Goal: Information Seeking & Learning: Learn about a topic

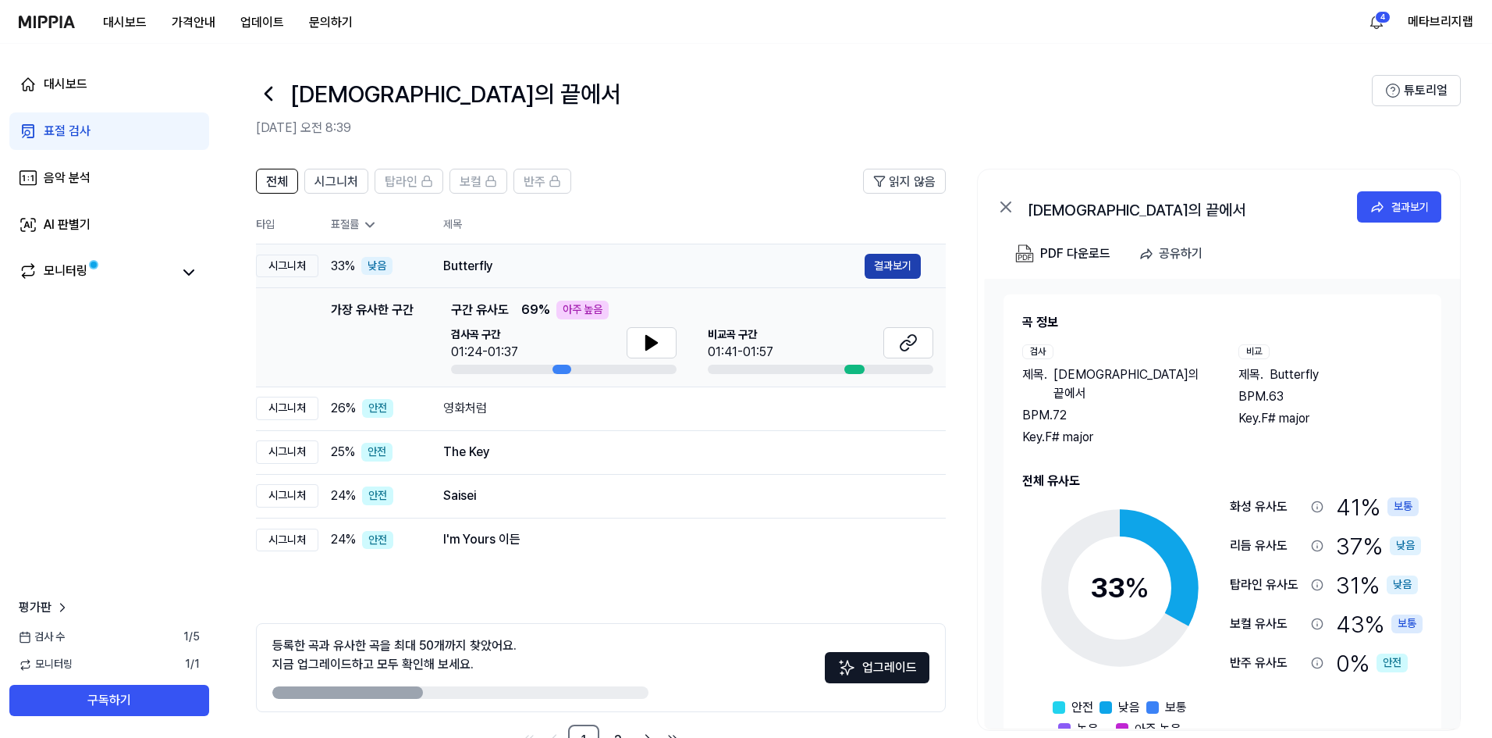
click at [886, 267] on button "결과보기" at bounding box center [893, 266] width 56 height 25
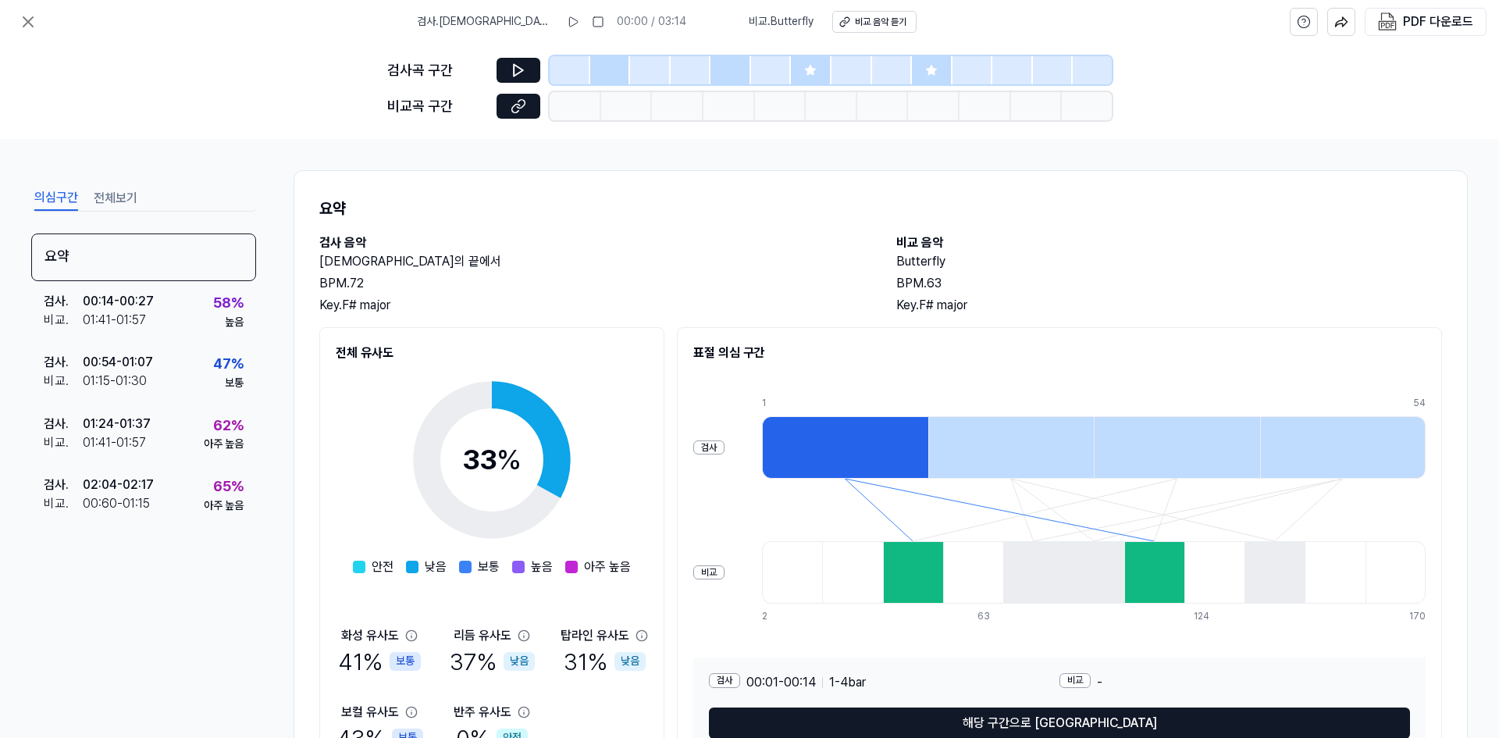
scroll to position [90, 0]
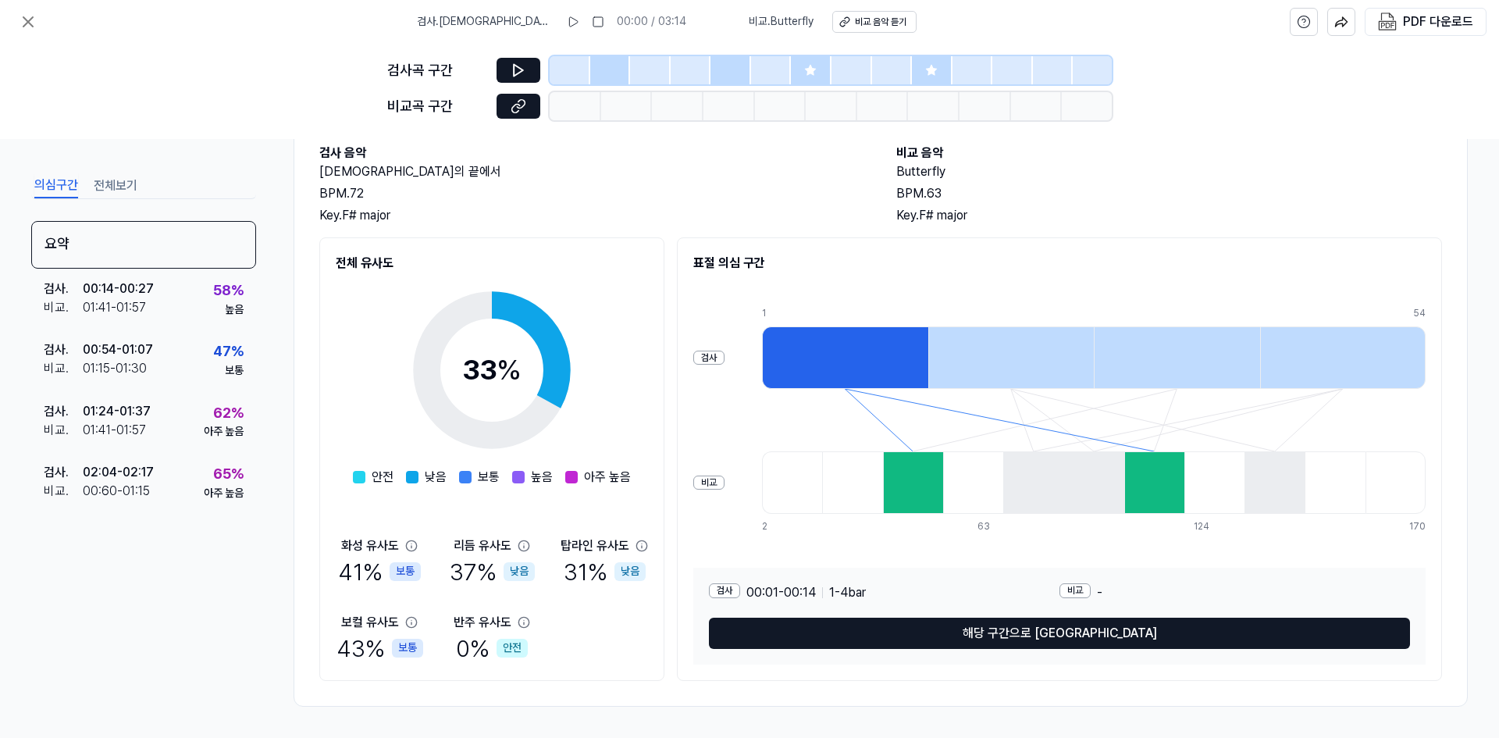
click at [671, 386] on div "전체 유사도 33 % 안전 낮음 보통 높음 아주 높음 화성 유사도 41 % 보통 리듬 유사도 37 % 낮음 탑라인 유사도 31 % 낮음 보컬 …" at bounding box center [880, 458] width 1122 height 443
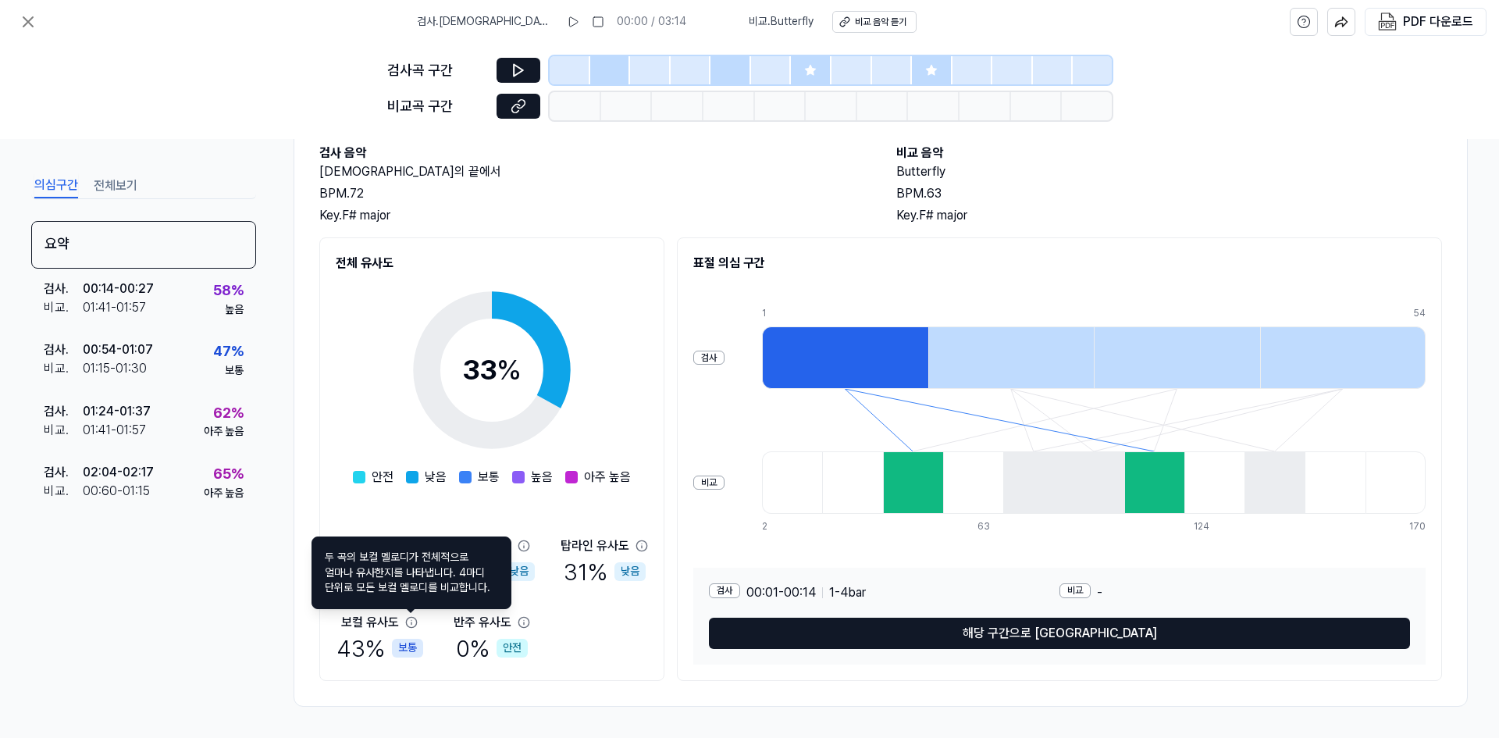
click at [303, 404] on div "요약 검사 음악 기다림의 끝에서 BPM. 72 Key. F# major 비교 음악 Butterfly BPM. 63 Key. F# major 전…" at bounding box center [880, 393] width 1174 height 626
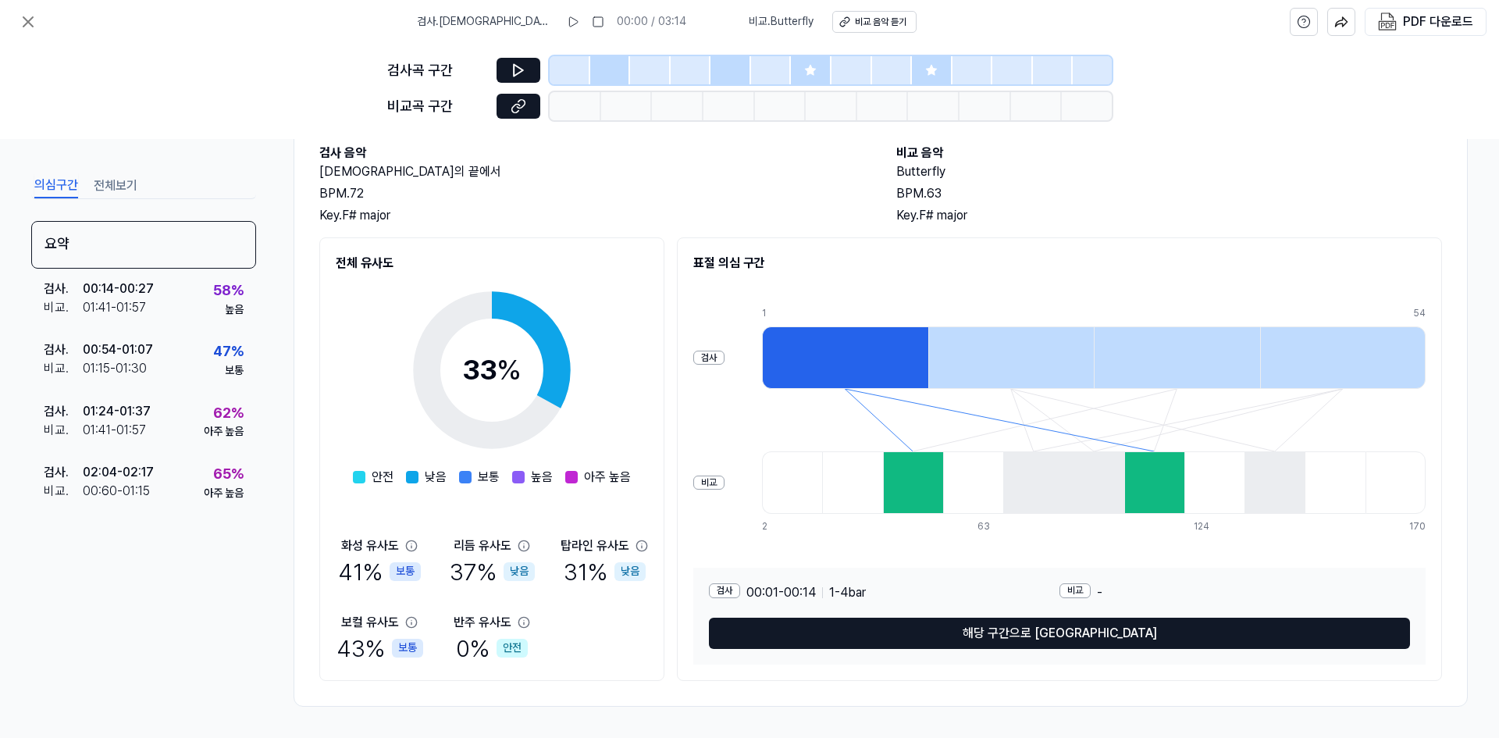
click at [125, 182] on button "전체보기" at bounding box center [116, 185] width 44 height 25
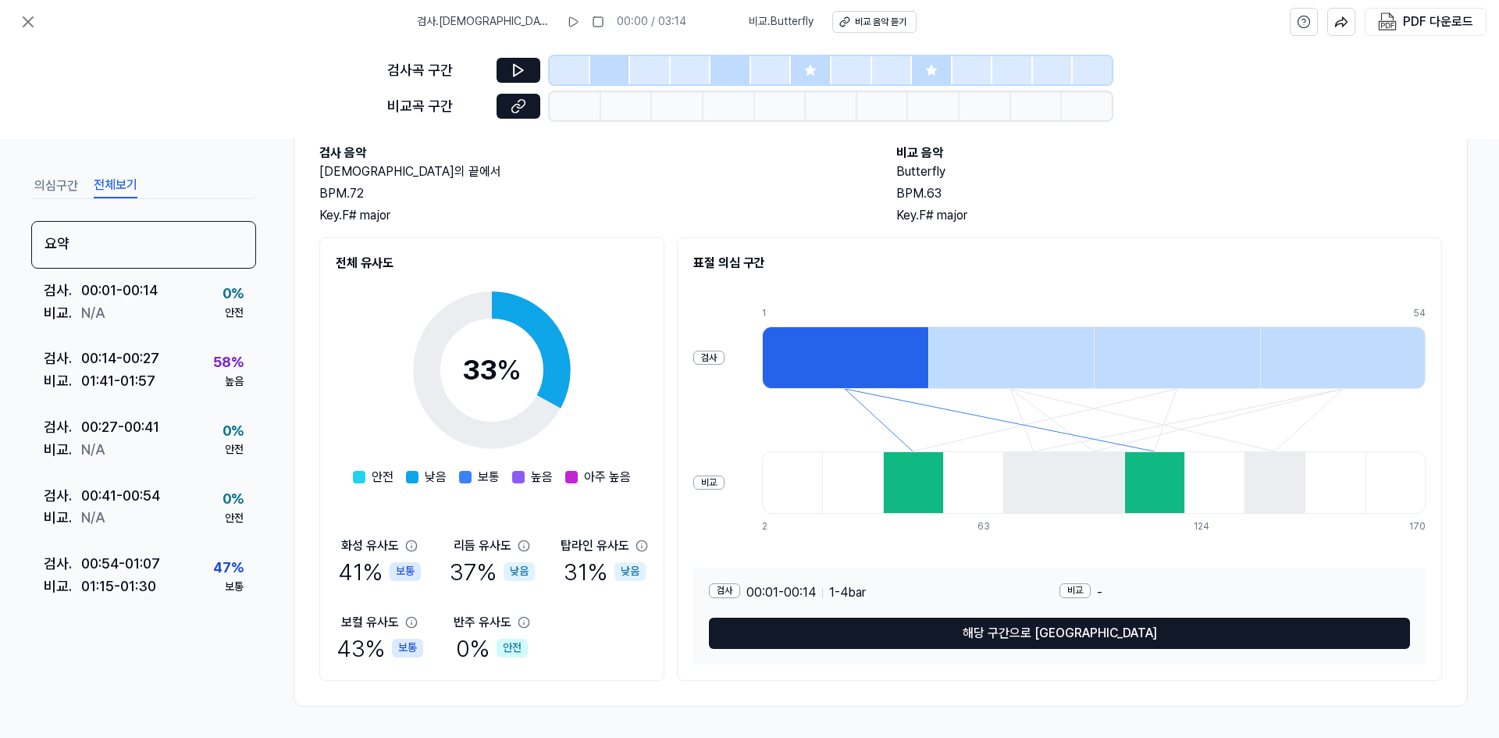
click at [285, 324] on div "의심구간 전체보기 요약 검사 . 00:01 - 00:14 비교 . N/A 0 % 안전 검사 . 00:14 - 00:27 비교 . 01:41 -…" at bounding box center [749, 438] width 1499 height 599
click at [55, 184] on button "의심구간" at bounding box center [56, 185] width 44 height 25
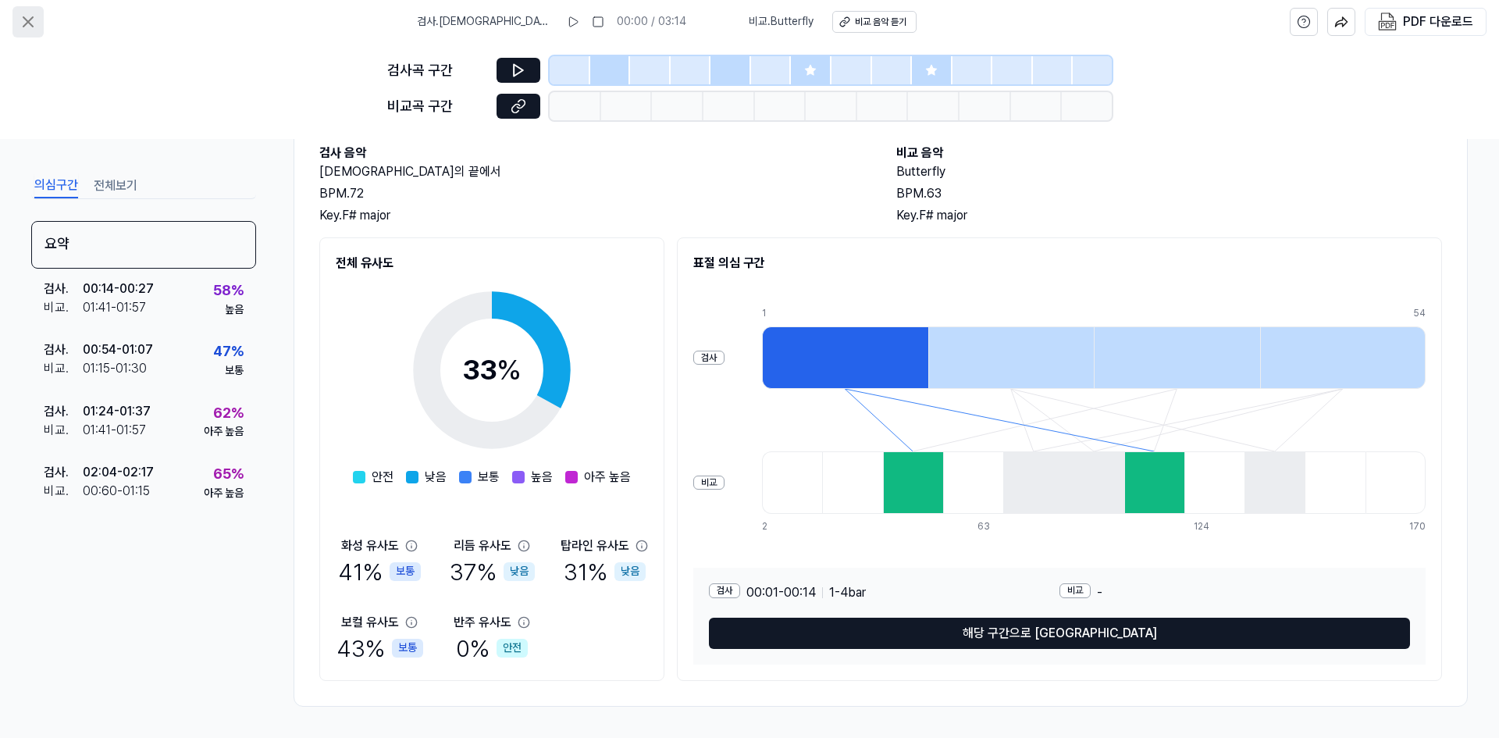
click at [30, 17] on icon at bounding box center [28, 21] width 19 height 19
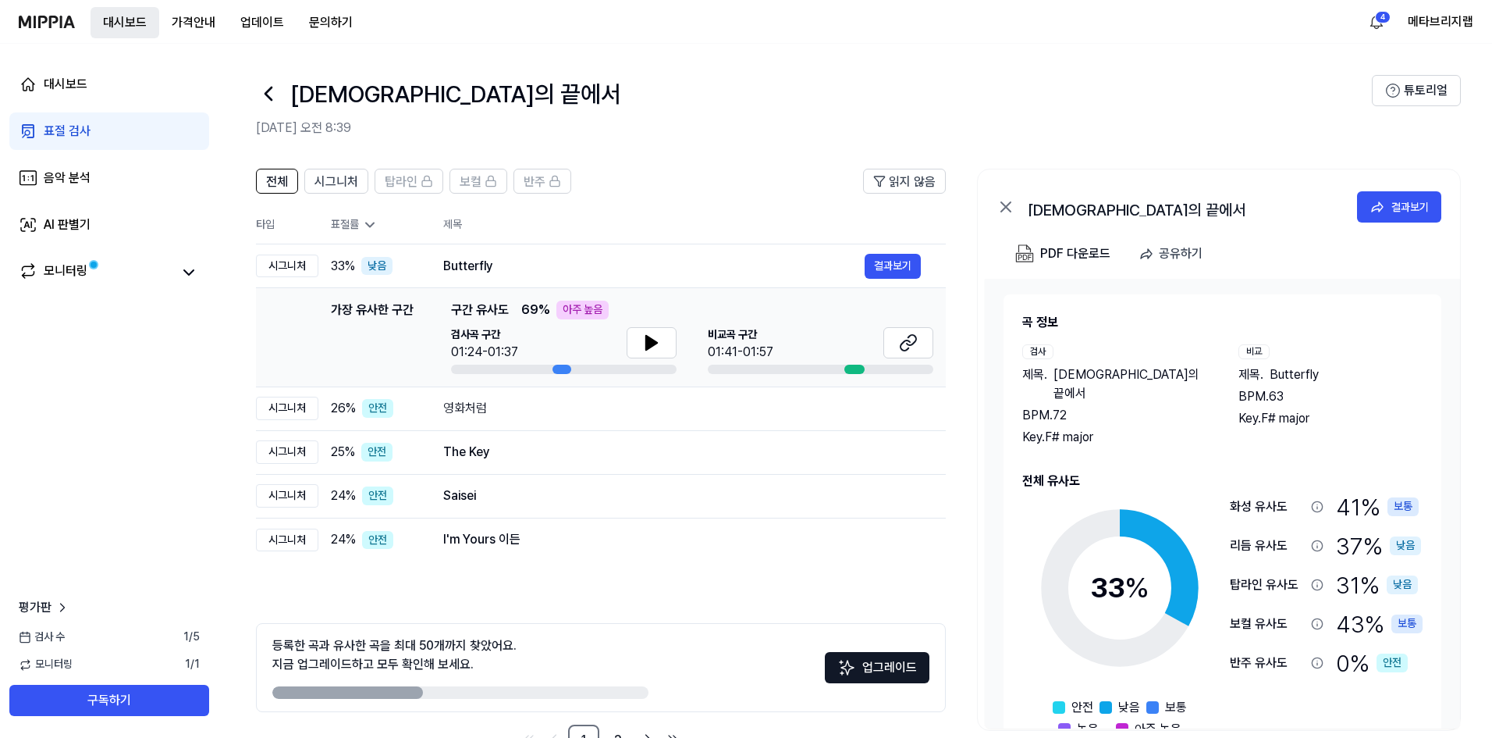
click at [122, 16] on button "대시보드" at bounding box center [125, 22] width 69 height 31
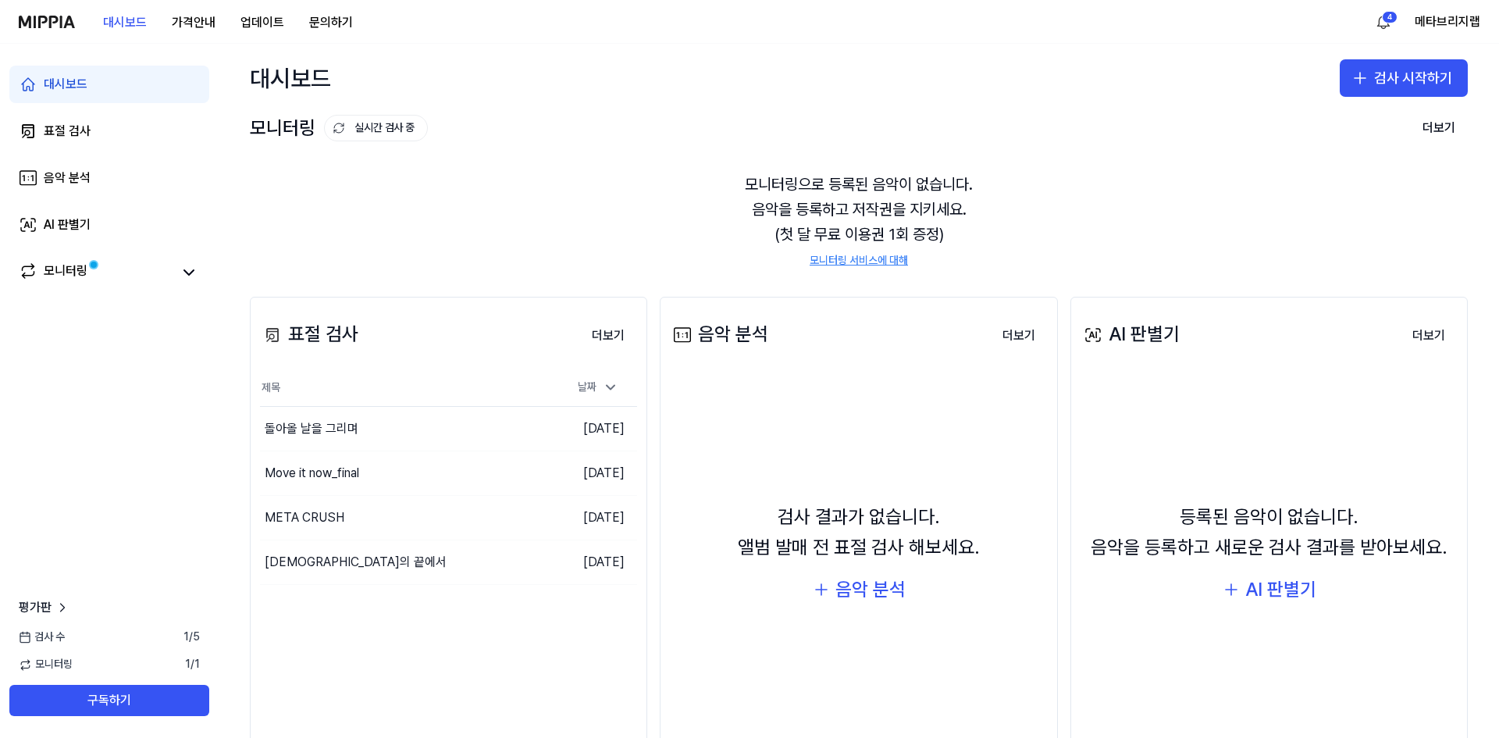
click at [656, 268] on div "표절 검사 더보기 표절 검사 제목 날짜 돌아올 날을 그리며 이동하기 2025.10.13. Move it now_final 이동하기 2025.1…" at bounding box center [859, 542] width 1280 height 555
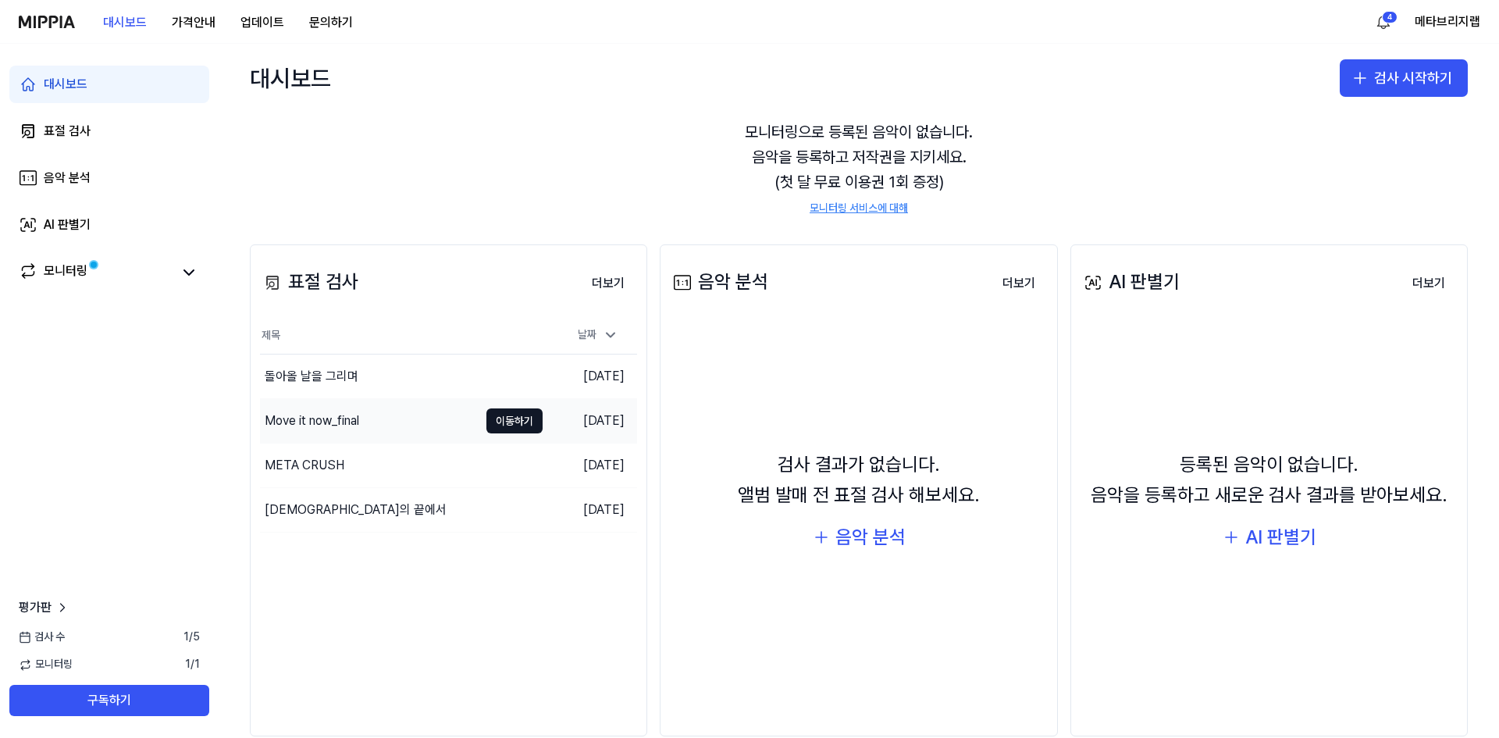
click at [350, 419] on div "Move it now_final" at bounding box center [312, 420] width 94 height 19
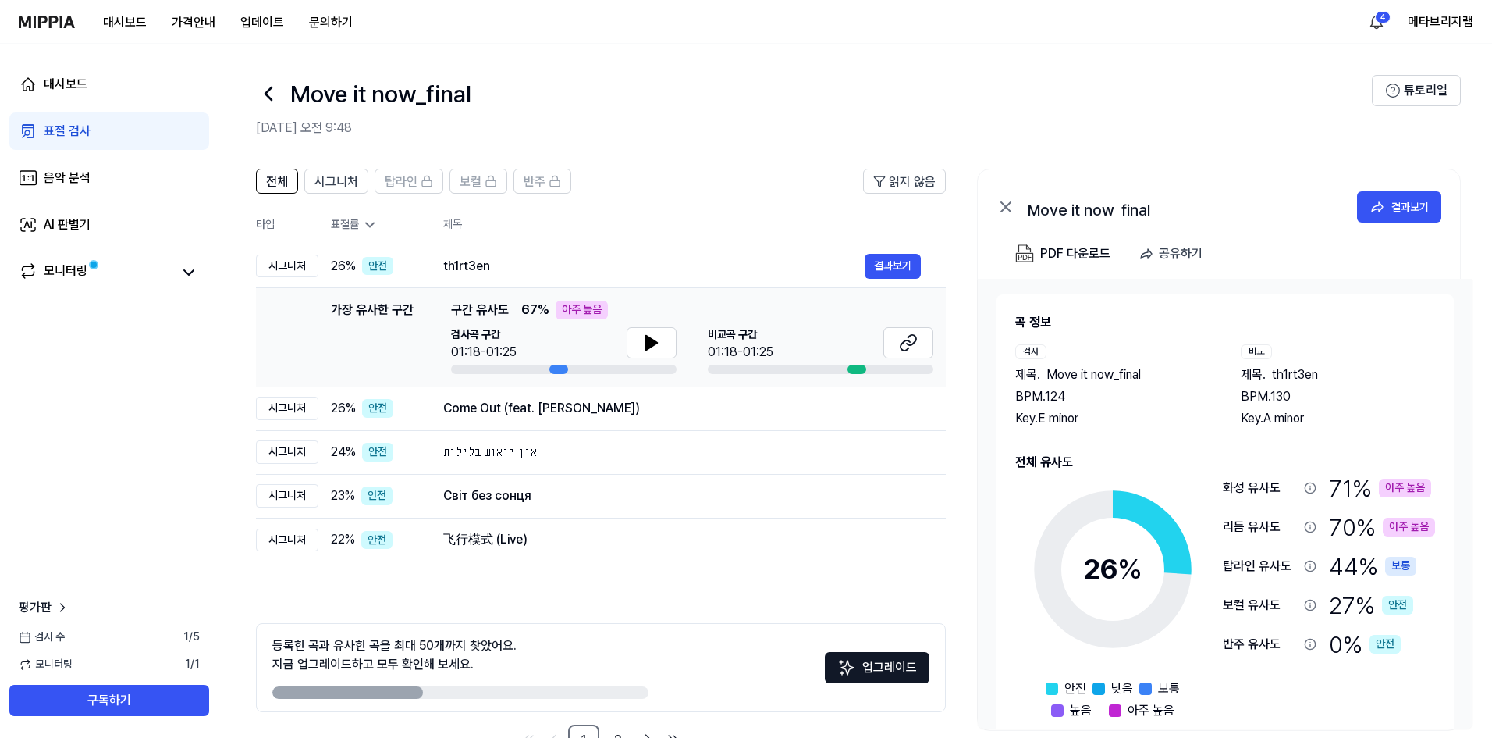
scroll to position [26, 0]
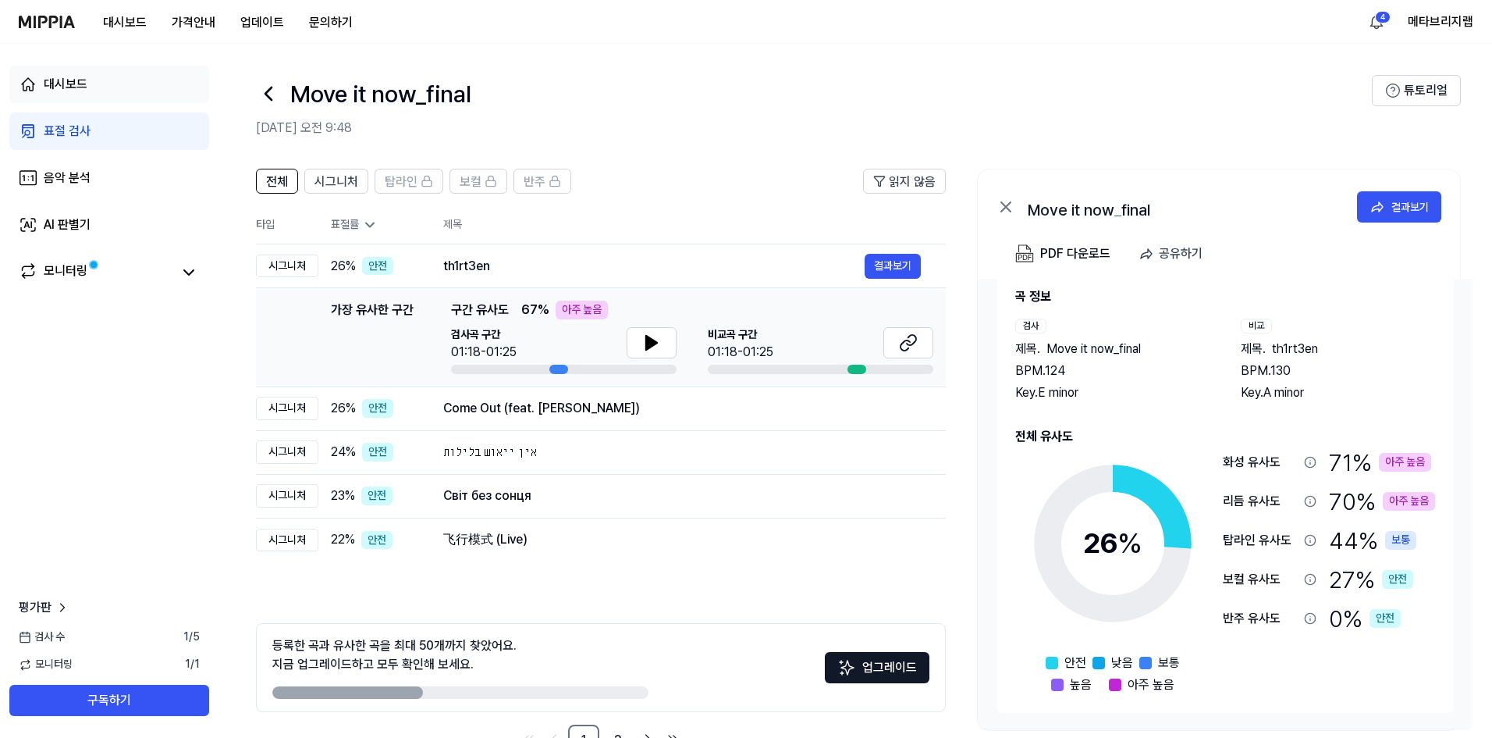
click at [77, 87] on div "대시보드" at bounding box center [66, 84] width 44 height 19
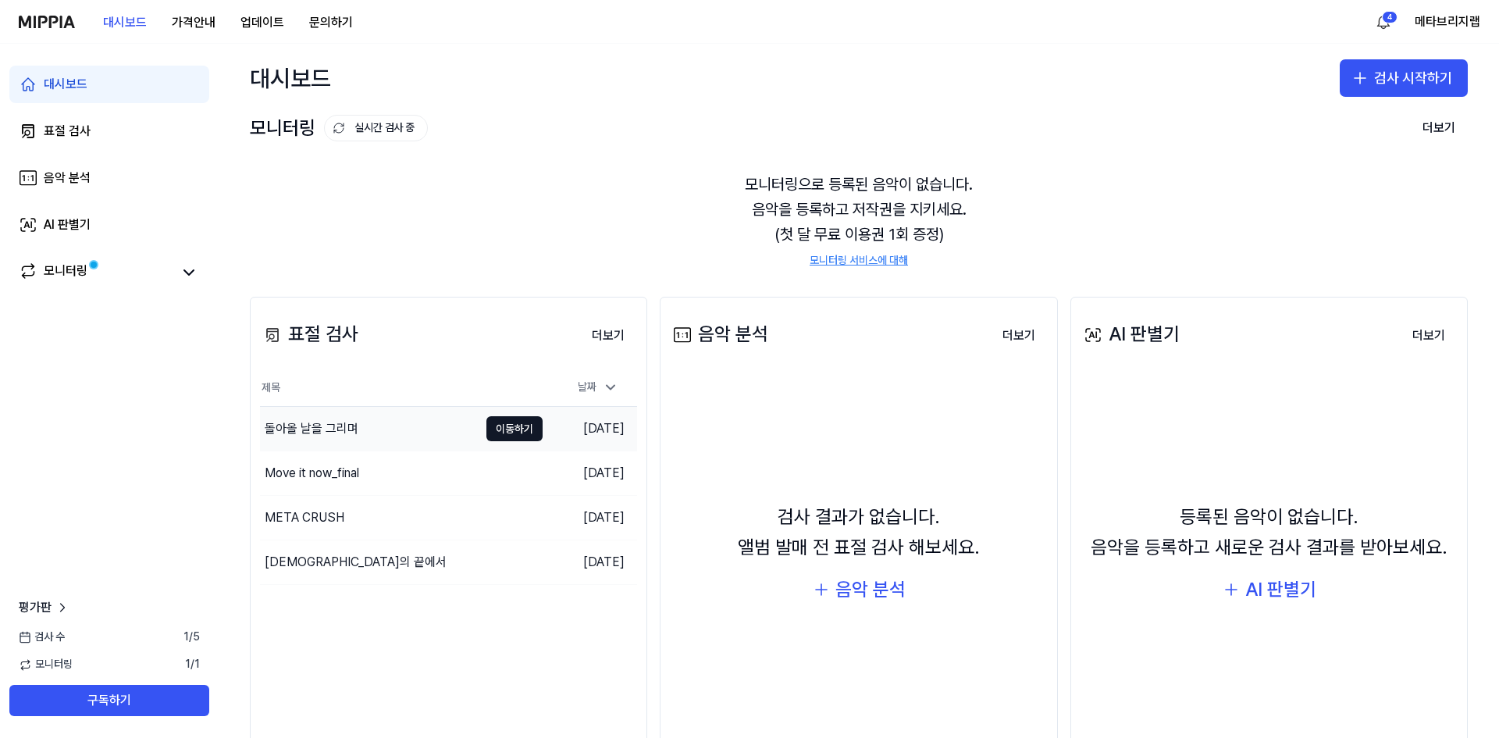
click at [405, 431] on div "돌아올 날을 그리며" at bounding box center [369, 429] width 219 height 44
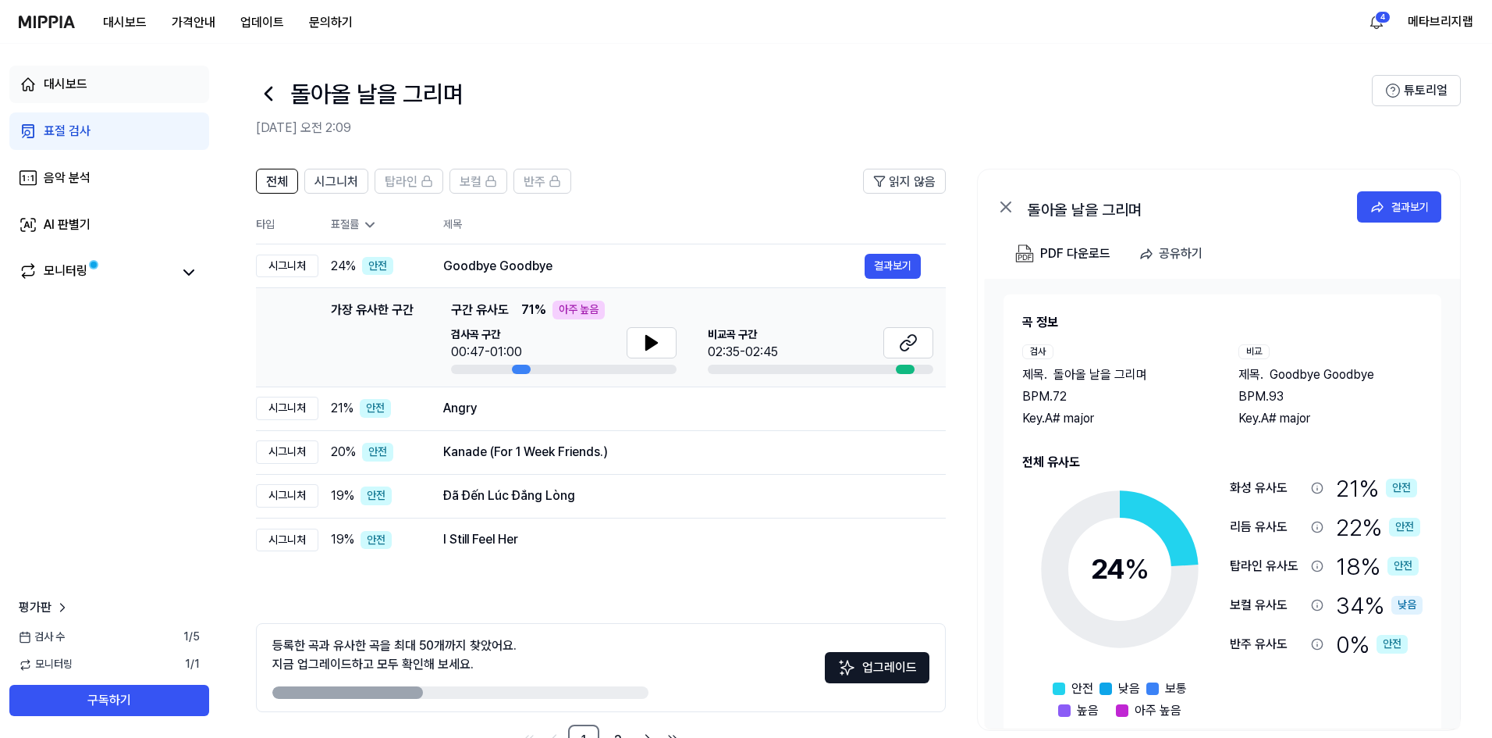
click at [80, 87] on div "대시보드" at bounding box center [66, 84] width 44 height 19
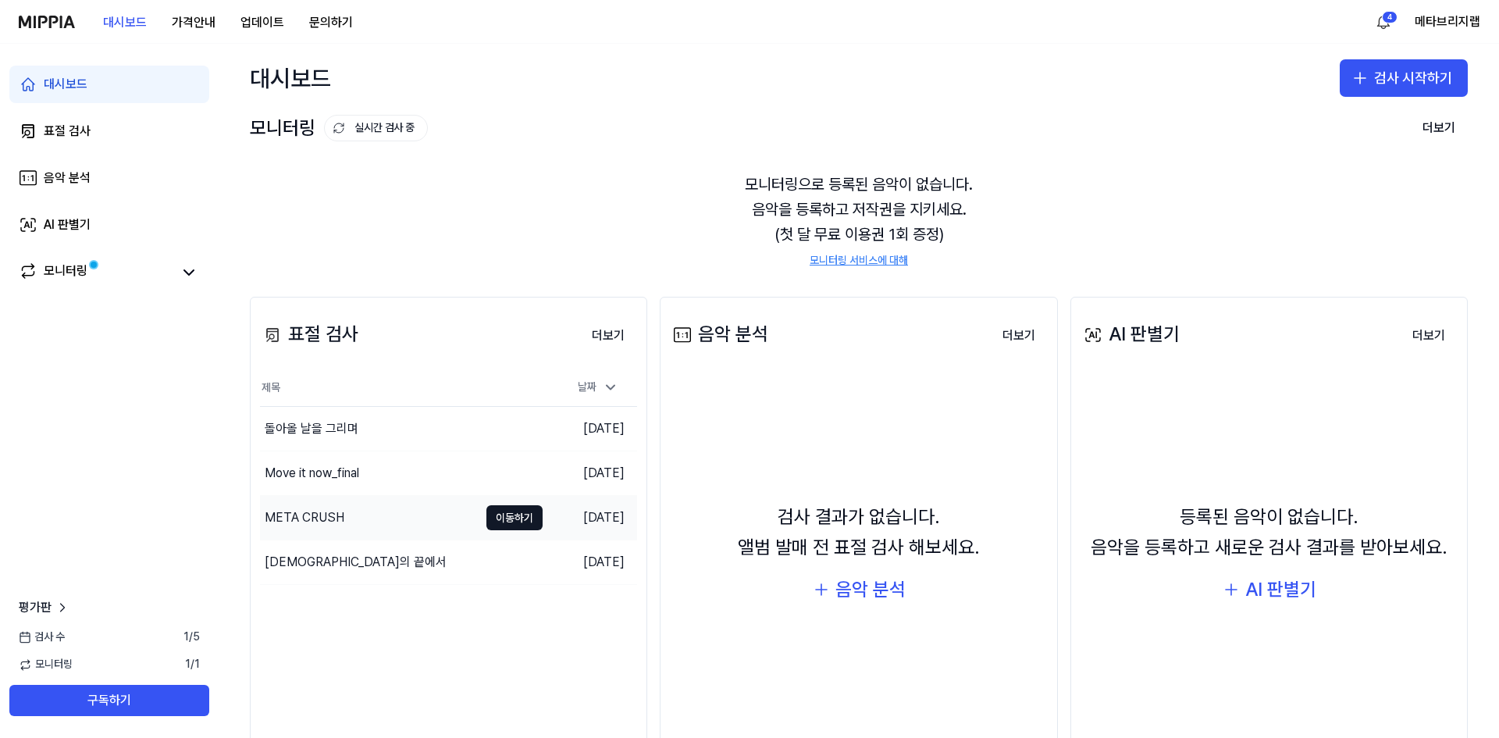
click at [343, 516] on div "META CRUSH" at bounding box center [369, 518] width 219 height 44
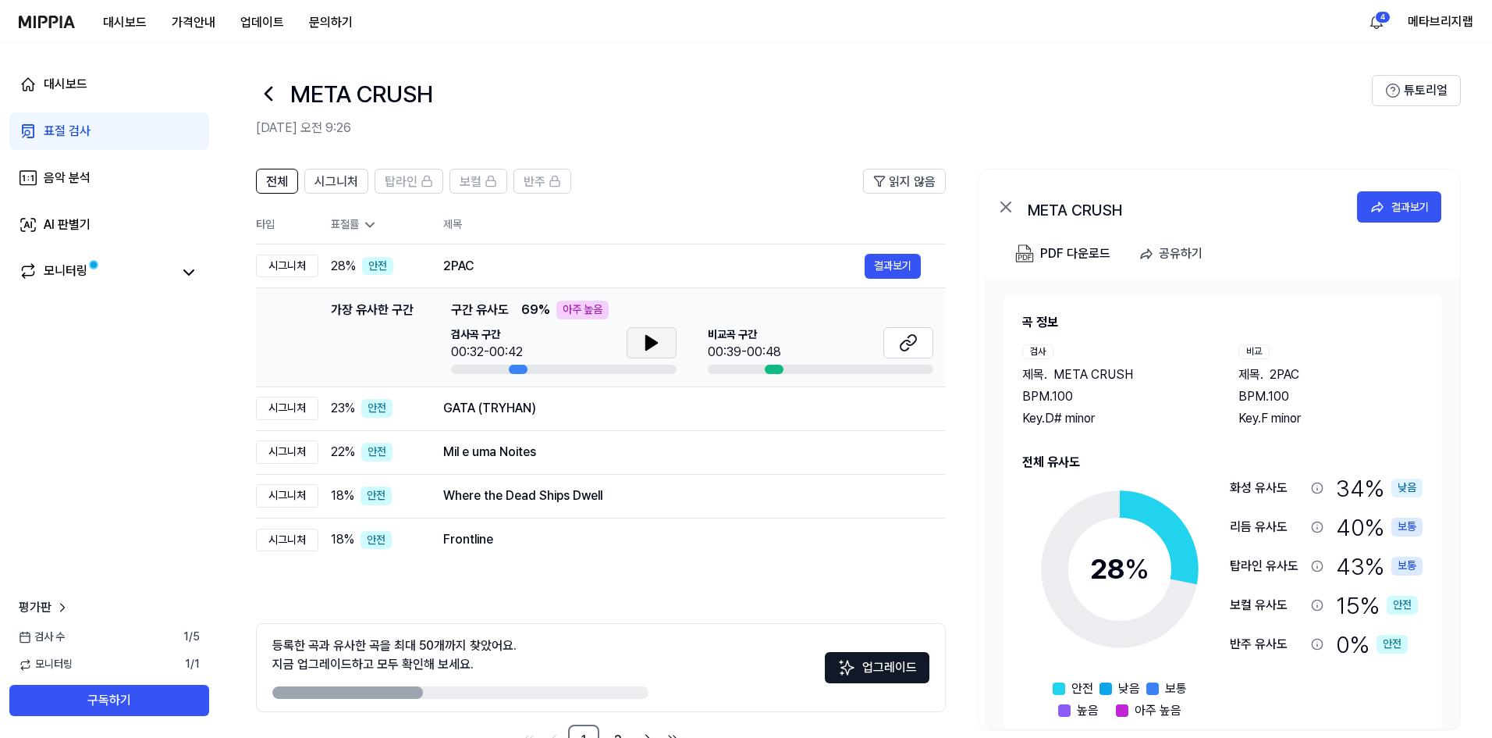
click at [641, 339] on button at bounding box center [652, 342] width 50 height 31
click at [642, 339] on icon at bounding box center [651, 342] width 19 height 19
click at [53, 84] on div "대시보드" at bounding box center [66, 84] width 44 height 19
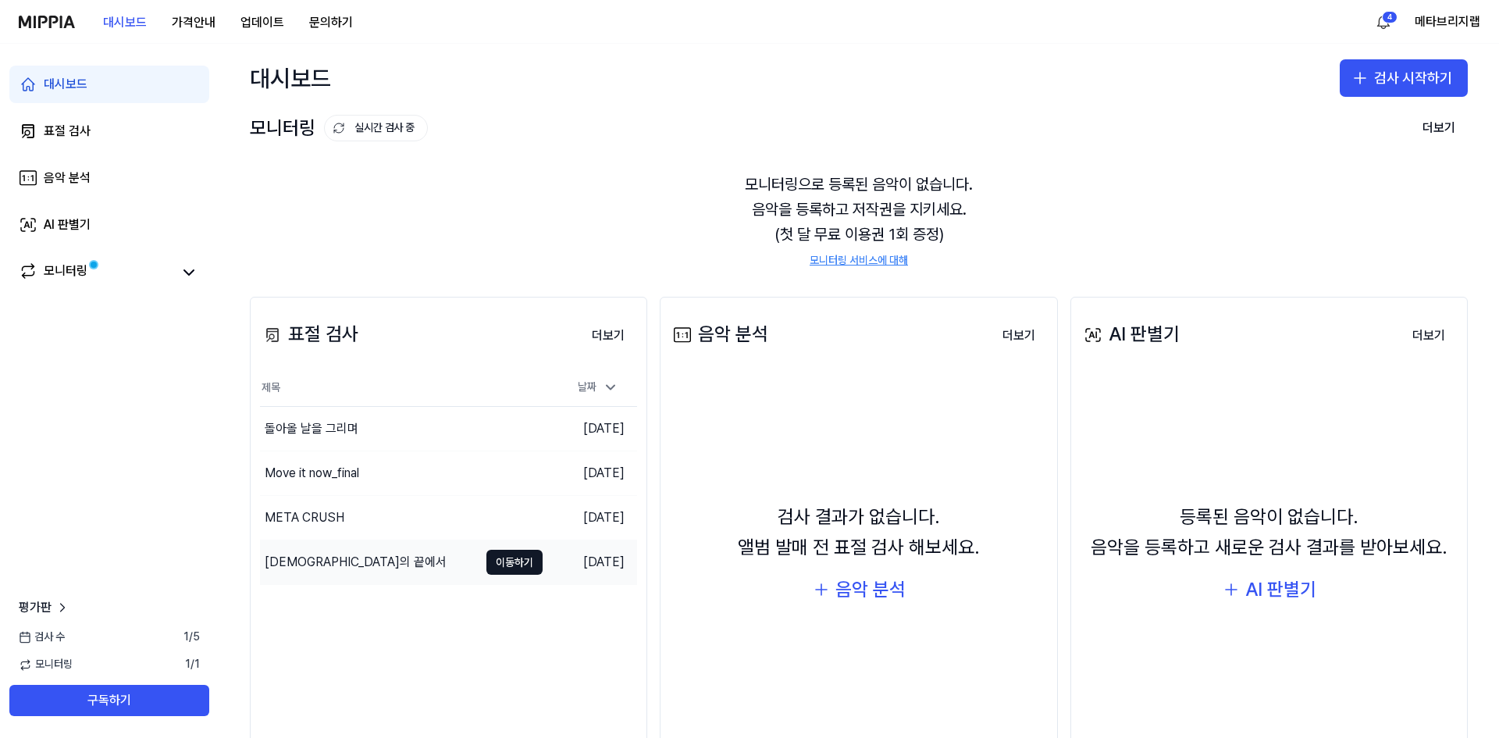
click at [322, 555] on div "[DEMOGRAPHIC_DATA]의 끝에서" at bounding box center [356, 562] width 182 height 19
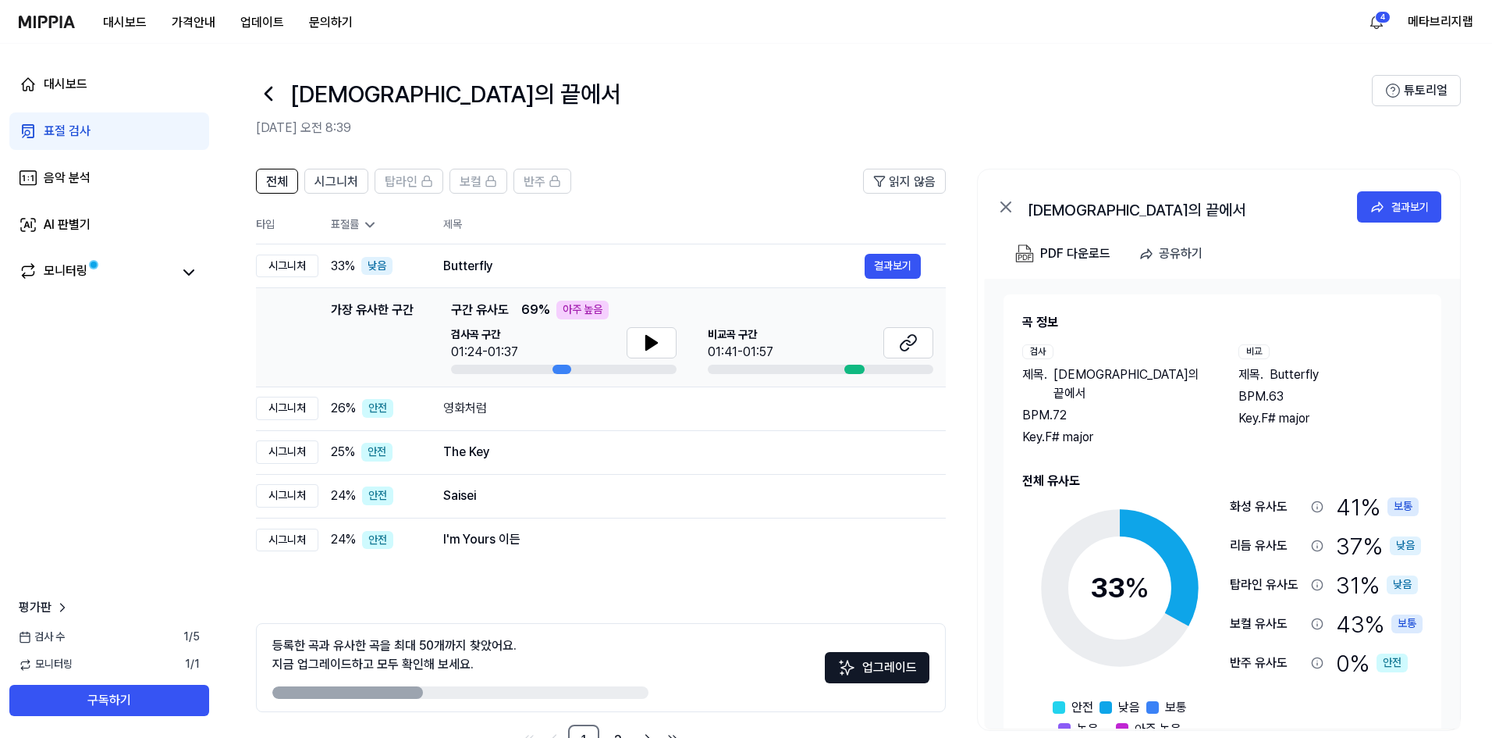
click at [958, 427] on div "전체 시그니처 탑라인 보컬 반주 읽지 않음 전체 시그니처 탑라인 보컬 반주 타입 표절률 제목 표절률 읽지 않음 시그니처 33 % 낮음 Butt…" at bounding box center [856, 470] width 1274 height 634
click at [962, 423] on div "전체 시그니처 탑라인 보컬 반주 읽지 않음 전체 시그니처 탑라인 보컬 반주 타입 표절률 제목 표절률 읽지 않음 시그니처 33 % 낮음 Butt…" at bounding box center [856, 470] width 1274 height 634
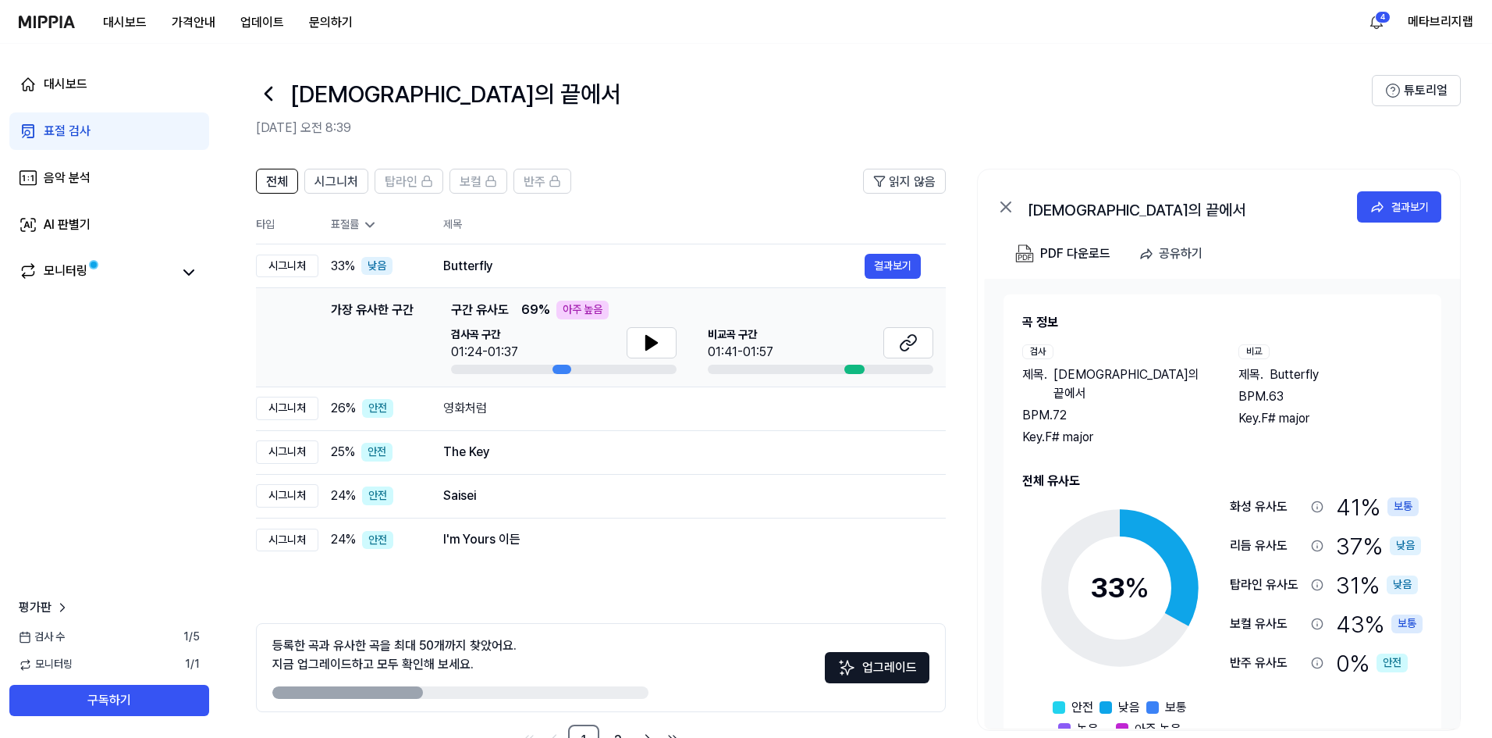
click at [957, 425] on div "전체 시그니처 탑라인 보컬 반주 읽지 않음 전체 시그니처 탑라인 보컬 반주 타입 표절률 제목 표절률 읽지 않음 시그니처 33 % 낮음 Butt…" at bounding box center [856, 470] width 1274 height 634
click at [644, 346] on icon at bounding box center [651, 342] width 19 height 19
click at [643, 346] on icon at bounding box center [651, 342] width 19 height 19
click at [985, 463] on div "곡 정보 검사 제목 . 기다림의 끝에서 BPM. 72 Key. F# major 비교 제목 . Butterfly BPM. 63 Key. F# m…" at bounding box center [1222, 504] width 475 height 450
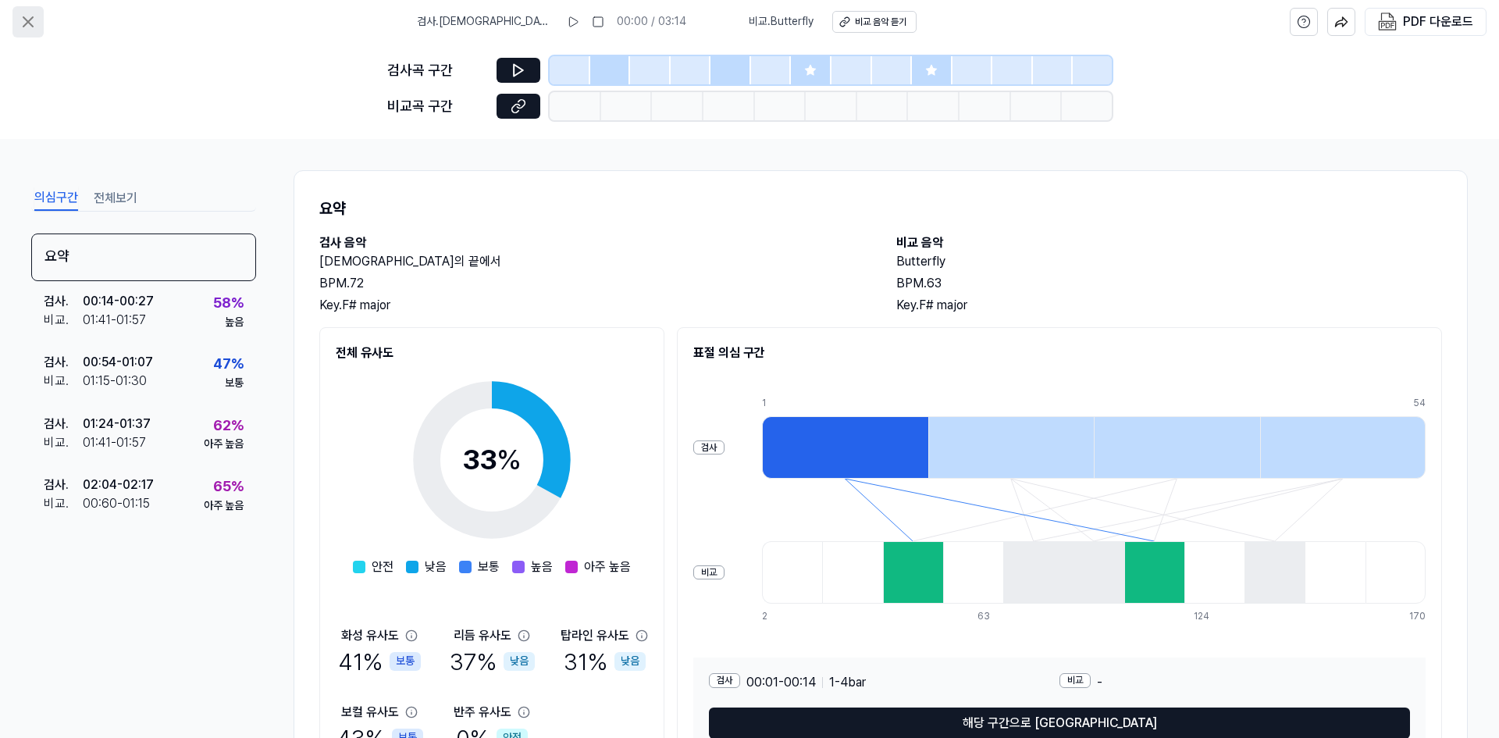
click at [24, 23] on icon at bounding box center [28, 21] width 19 height 19
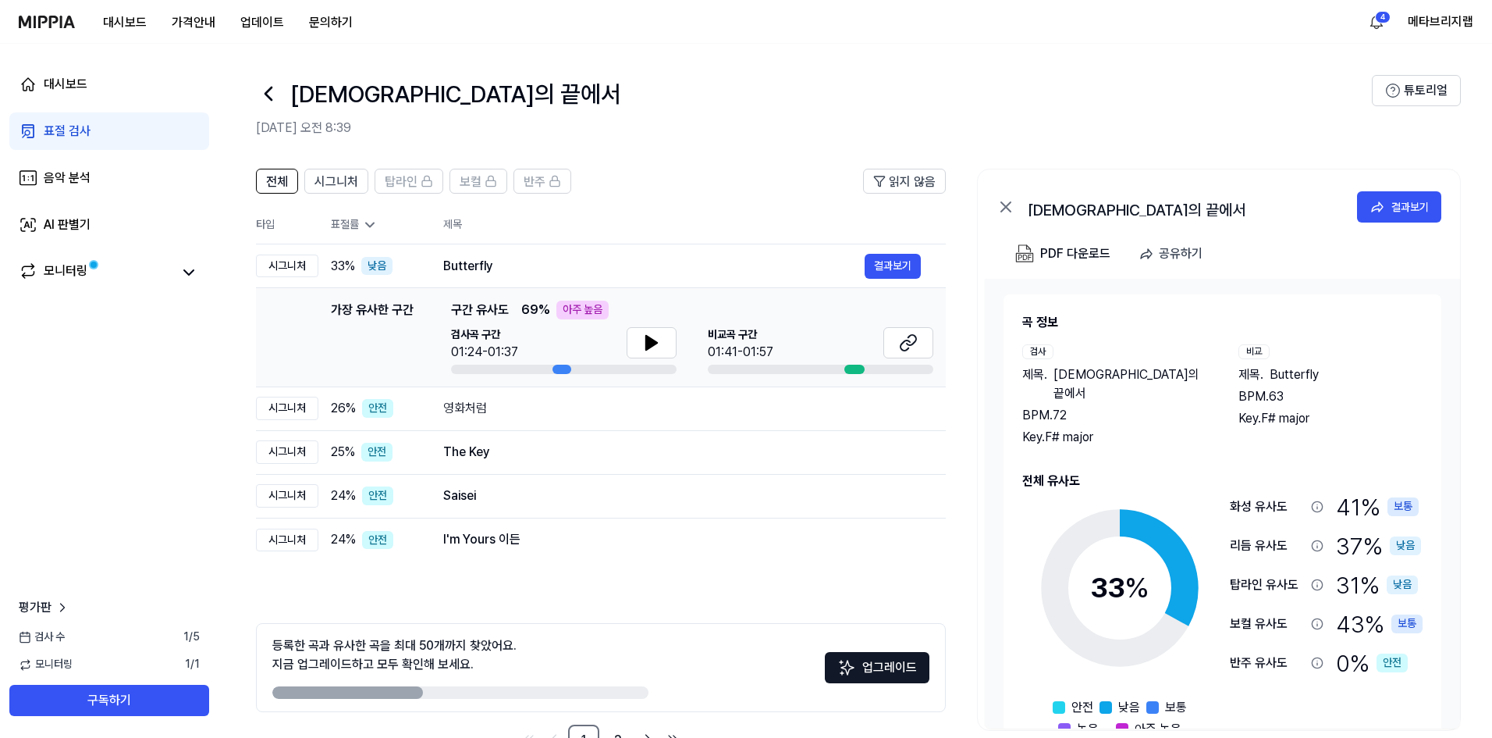
click at [988, 438] on div "곡 정보 검사 제목 . 기다림의 끝에서 BPM. 72 Key. F# major 비교 제목 . Butterfly BPM. 63 Key. F# m…" at bounding box center [1222, 504] width 475 height 450
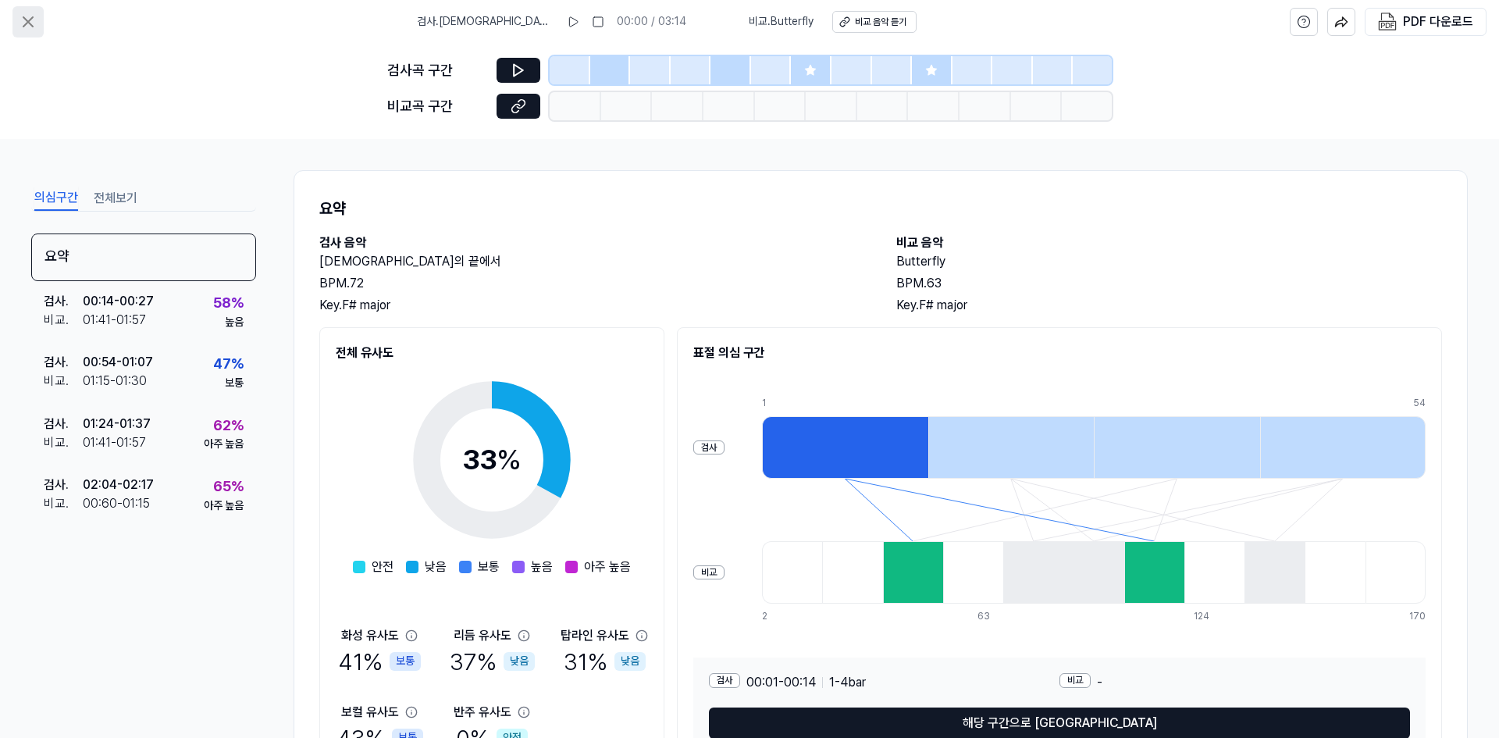
click at [27, 19] on icon at bounding box center [28, 21] width 19 height 19
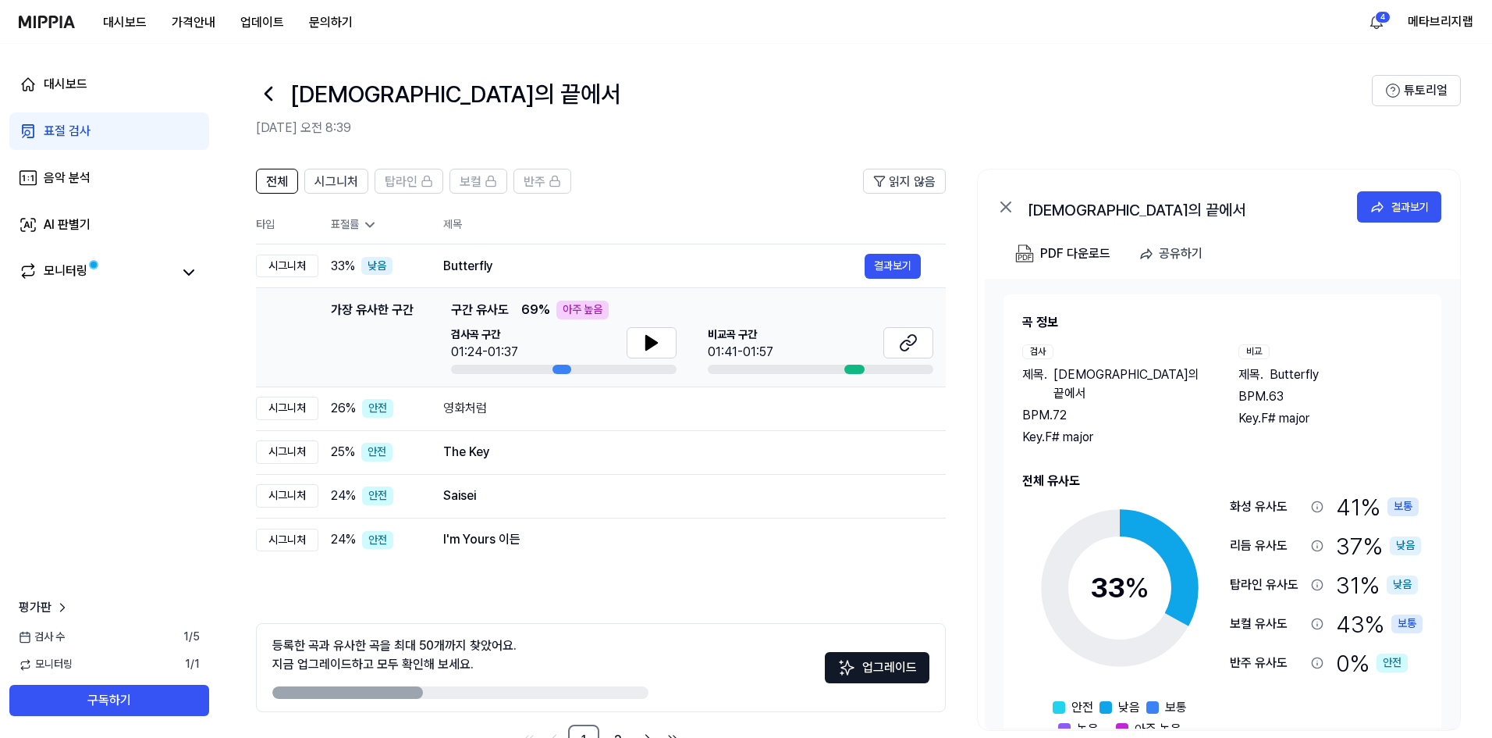
click at [715, 214] on th "제목" at bounding box center [694, 224] width 503 height 37
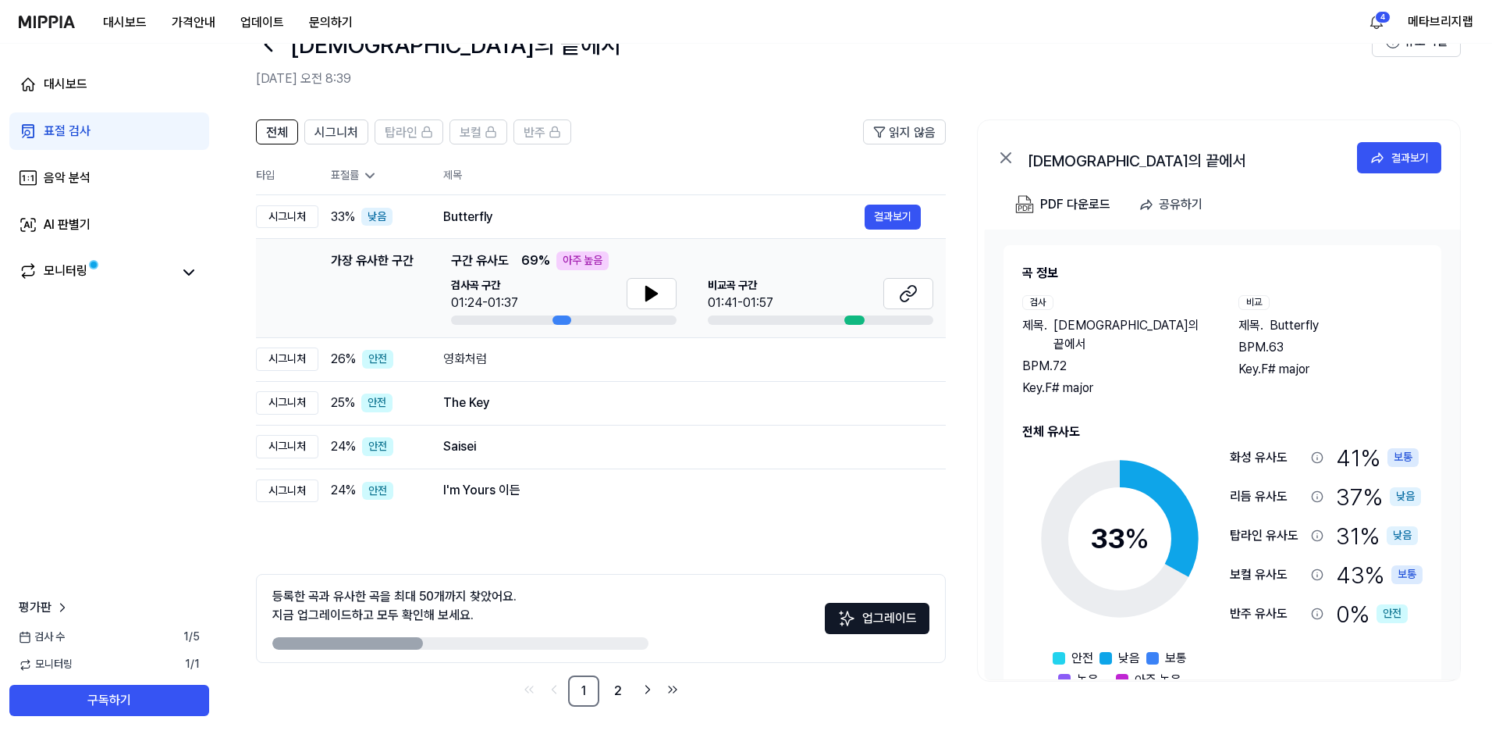
click at [685, 539] on div "전체 시그니처 탑라인 보컬 반주 읽지 않음 전체 시그니처 탑라인 보컬 반주 타입 표절률 제목 표절률 읽지 않음 시그니처 33 % 낮음 Butt…" at bounding box center [601, 412] width 690 height 587
click at [669, 527] on div "전체 시그니처 탑라인 보컬 반주 읽지 않음 전체 시그니처 탑라인 보컬 반주 타입 표절률 제목 표절률 읽지 않음 시그니처 33 % 낮음 Butt…" at bounding box center [601, 412] width 690 height 587
click at [454, 517] on div "전체 시그니처 탑라인 보컬 반주 읽지 않음 전체 시그니처 탑라인 보컬 반주 타입 표절률 제목 표절률 읽지 않음 시그니처 33 % 낮음 Butt…" at bounding box center [601, 412] width 690 height 587
click at [308, 517] on div "전체 시그니처 탑라인 보컬 반주 읽지 않음 전체 시그니처 탑라인 보컬 반주 타입 표절률 제목 표절률 읽지 않음 시그니처 33 % 낮음 Butt…" at bounding box center [601, 412] width 690 height 587
click at [239, 520] on div "전체 시그니처 탑라인 보컬 반주 읽지 않음 전체 시그니처 탑라인 보컬 반주 타입 표절률 제목 표절률 읽지 않음 시그니처 33 % 낮음 Butt…" at bounding box center [856, 421] width 1274 height 634
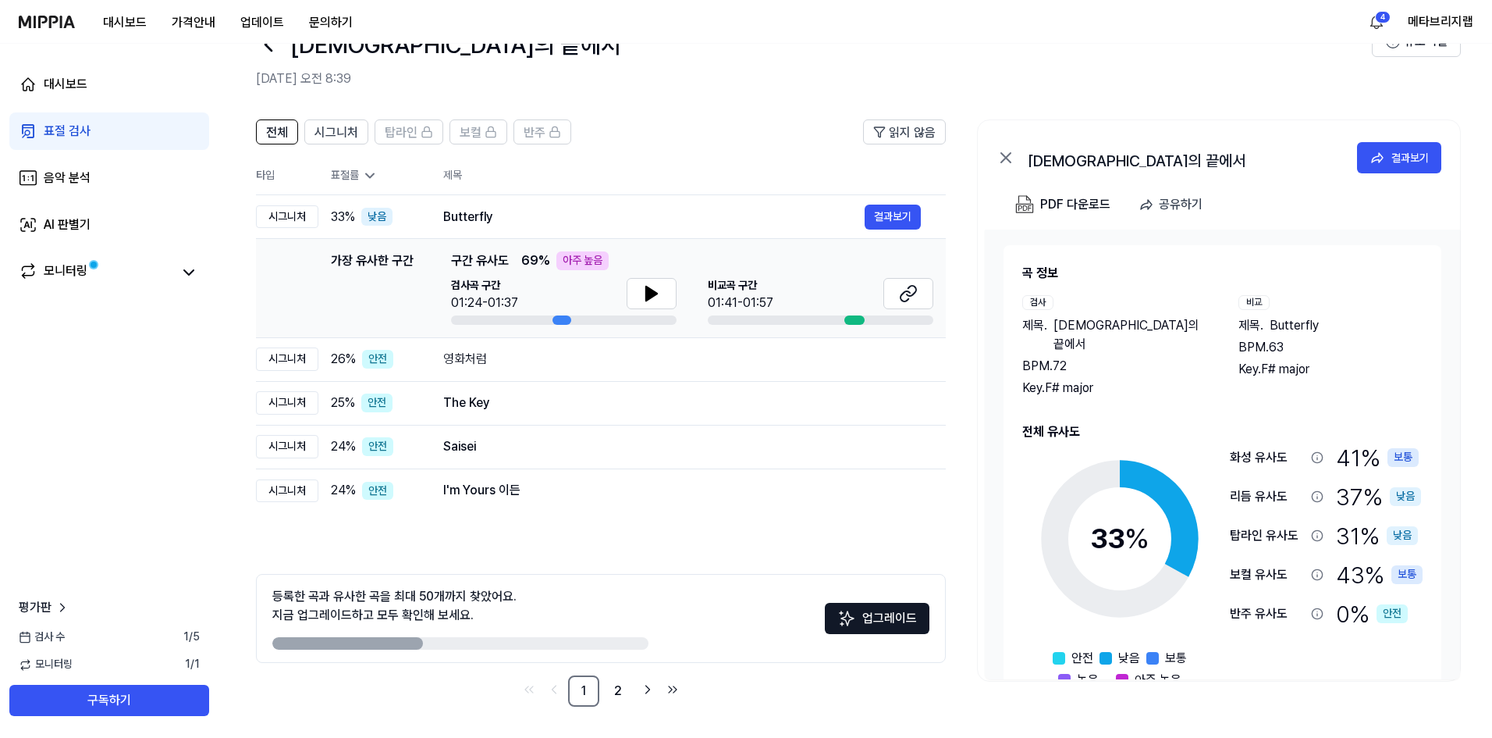
click at [652, 557] on div "전체 시그니처 탑라인 보컬 반주 읽지 않음 전체 시그니처 탑라인 보컬 반주 타입 표절률 제목 표절률 읽지 않음 시그니처 33 % 낮음 Butt…" at bounding box center [601, 412] width 690 height 587
click at [690, 546] on div "전체 시그니처 탑라인 보컬 반주 읽지 않음 전체 시그니처 탑라인 보컬 반주 타입 표절률 제목 표절률 읽지 않음 시그니처 33 % 낮음 Butt…" at bounding box center [601, 412] width 690 height 587
click at [688, 537] on div "전체 시그니처 탑라인 보컬 반주 읽지 않음 전체 시그니처 탑라인 보컬 반주 타입 표절률 제목 표절률 읽지 않음 시그니처 33 % 낮음 Butt…" at bounding box center [601, 412] width 690 height 587
click at [613, 531] on div "전체 시그니처 탑라인 보컬 반주 읽지 않음 전체 시그니처 탑라인 보컬 반주 타입 표절률 제목 표절률 읽지 않음 시그니처 33 % 낮음 Butt…" at bounding box center [601, 412] width 690 height 587
click at [670, 158] on th "제목" at bounding box center [694, 175] width 503 height 37
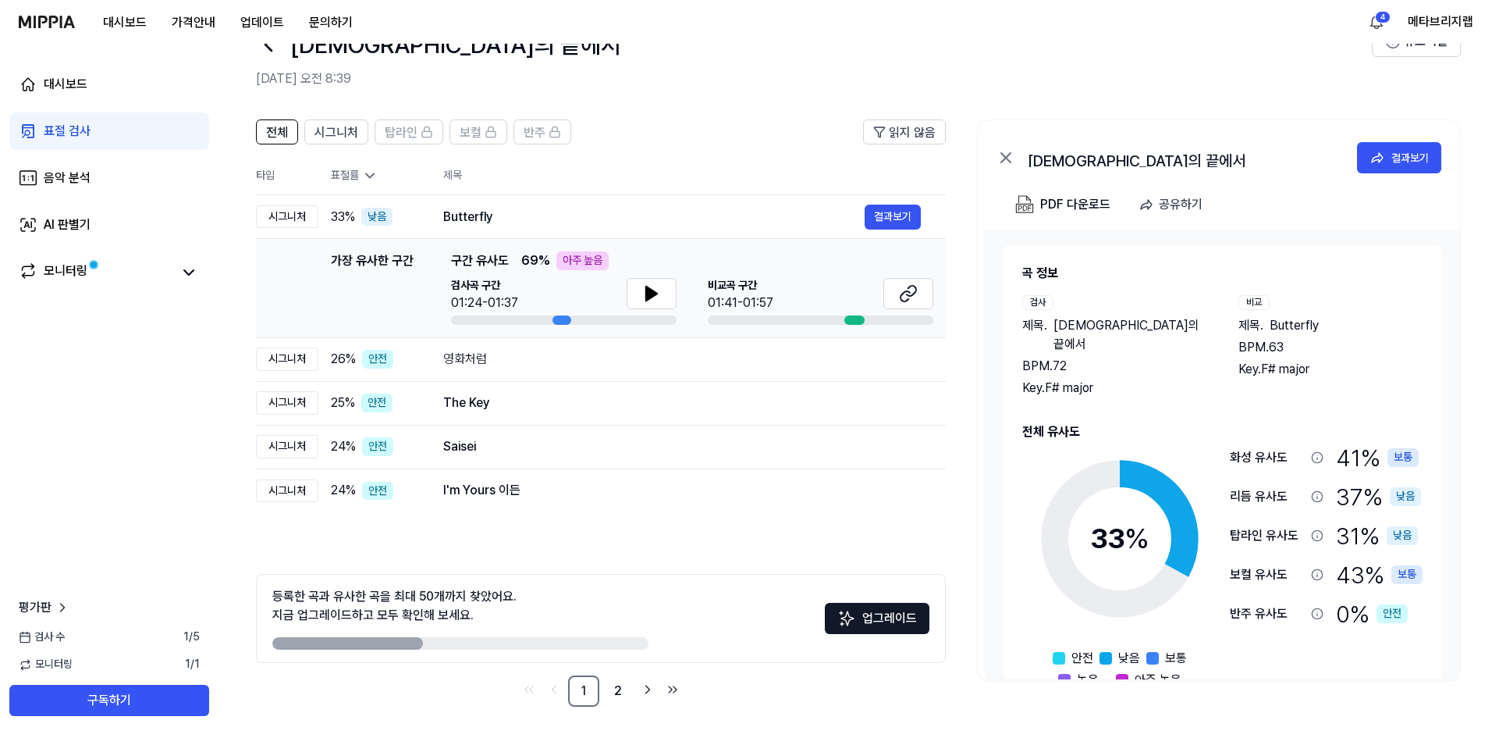
click at [655, 140] on header "전체 시그니처 탑라인 보컬 반주 읽지 않음" at bounding box center [601, 137] width 690 height 37
click at [153, 346] on div "대시보드 표절 검사 음악 분석 AI 판별기 모니터링 평가판 검사 수 1 / 5 모니터링 1 / 1 구독하기" at bounding box center [109, 391] width 219 height 694
click at [193, 355] on div "대시보드 표절 검사 음악 분석 AI 판별기 모니터링 평가판 검사 수 1 / 5 모니터링 1 / 1 구독하기" at bounding box center [109, 391] width 219 height 694
click at [666, 166] on th "제목" at bounding box center [694, 175] width 503 height 37
click at [654, 289] on icon at bounding box center [651, 293] width 19 height 19
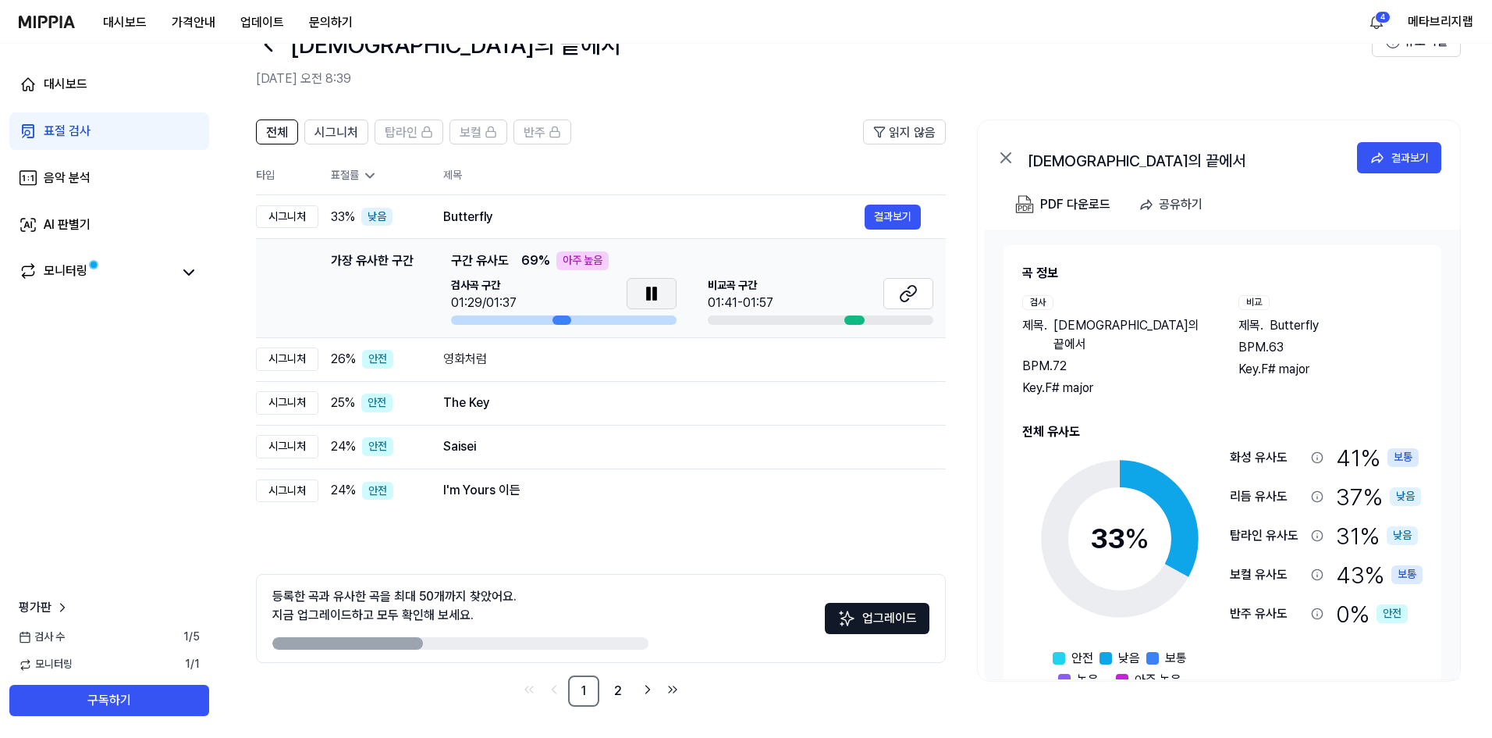
click at [648, 297] on icon at bounding box center [648, 293] width 3 height 12
click at [915, 304] on button at bounding box center [909, 293] width 50 height 31
click at [976, 440] on div "전체 시그니처 탑라인 보컬 반주 읽지 않음 전체 시그니처 탑라인 보컬 반주 타입 표절률 제목 표절률 읽지 않음 시그니처 33 % 낮음 Butt…" at bounding box center [856, 421] width 1274 height 634
click at [974, 411] on div "전체 시그니처 탑라인 보컬 반주 읽지 않음 전체 시그니처 탑라인 보컬 반주 타입 표절률 제목 표절률 읽지 않음 시그니처 33 % 낮음 Butt…" at bounding box center [856, 421] width 1274 height 634
click at [974, 406] on div "전체 시그니처 탑라인 보컬 반주 읽지 않음 전체 시그니처 탑라인 보컬 반주 타입 표절률 제목 표절률 읽지 않음 시그니처 33 % 낮음 Butt…" at bounding box center [856, 421] width 1274 height 634
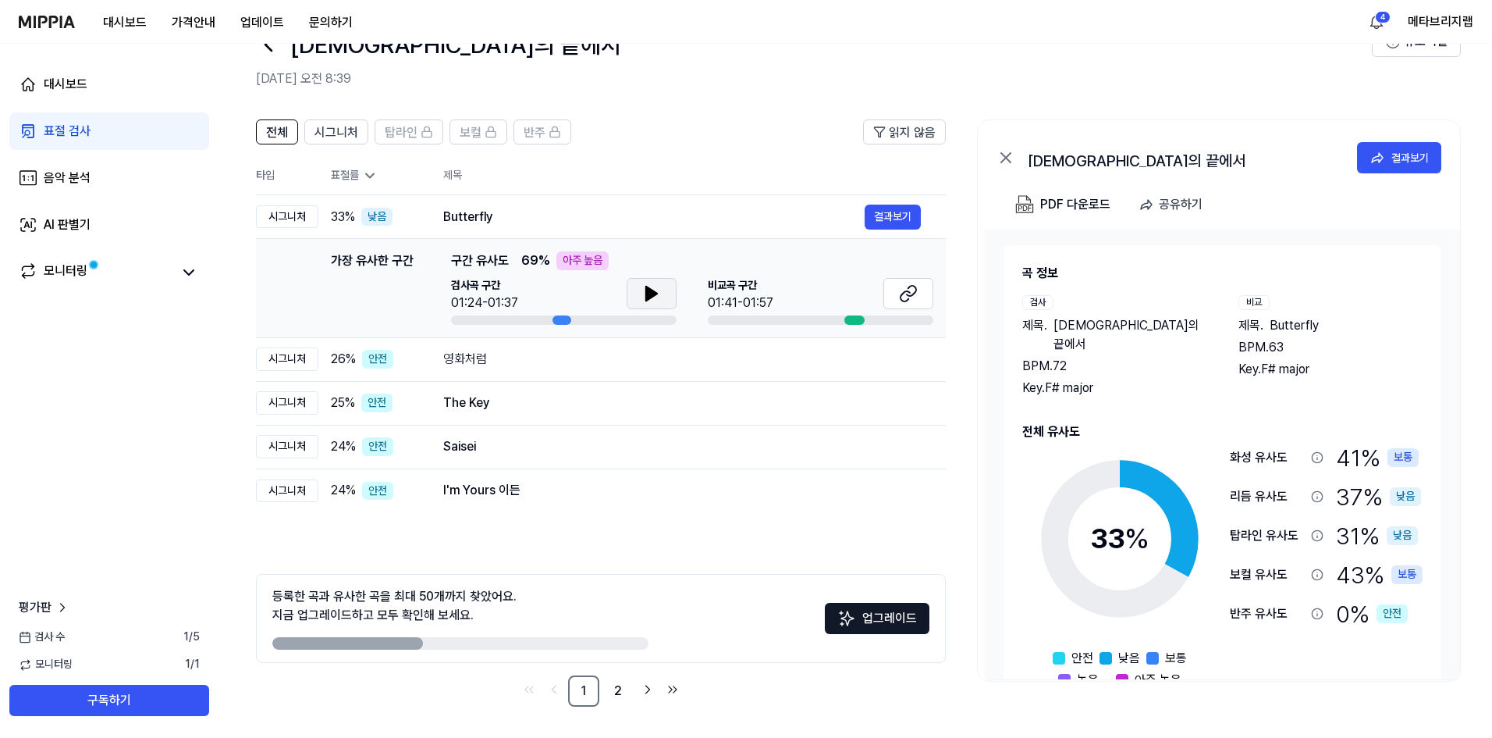
click at [654, 194] on th "제목" at bounding box center [694, 175] width 503 height 37
click at [389, 132] on span "탑라인" at bounding box center [401, 132] width 33 height 19
click at [968, 380] on div "전체 시그니처 탑라인 보컬 반주 읽지 않음 전체 시그니처 탑라인 보컬 반주 타입 표절률 제목 표절률 읽지 않음 시그니처 33 % 낮음 Butt…" at bounding box center [856, 421] width 1274 height 634
click at [985, 361] on div "곡 정보 검사 제목 . 기다림의 끝에서 BPM. 72 Key. F# major 비교 제목 . Butterfly BPM. 63 Key. F# m…" at bounding box center [1222, 454] width 475 height 450
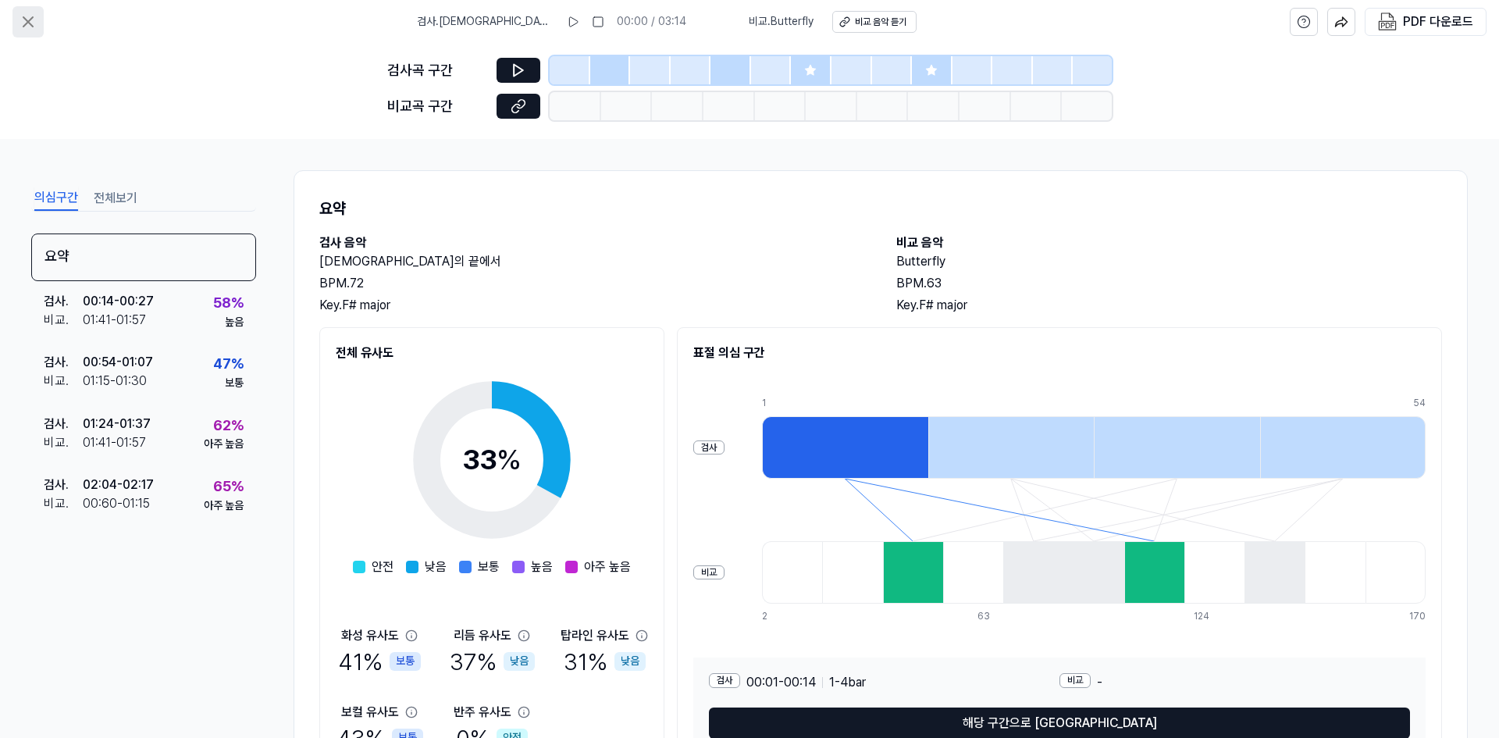
click at [31, 21] on icon at bounding box center [28, 21] width 19 height 19
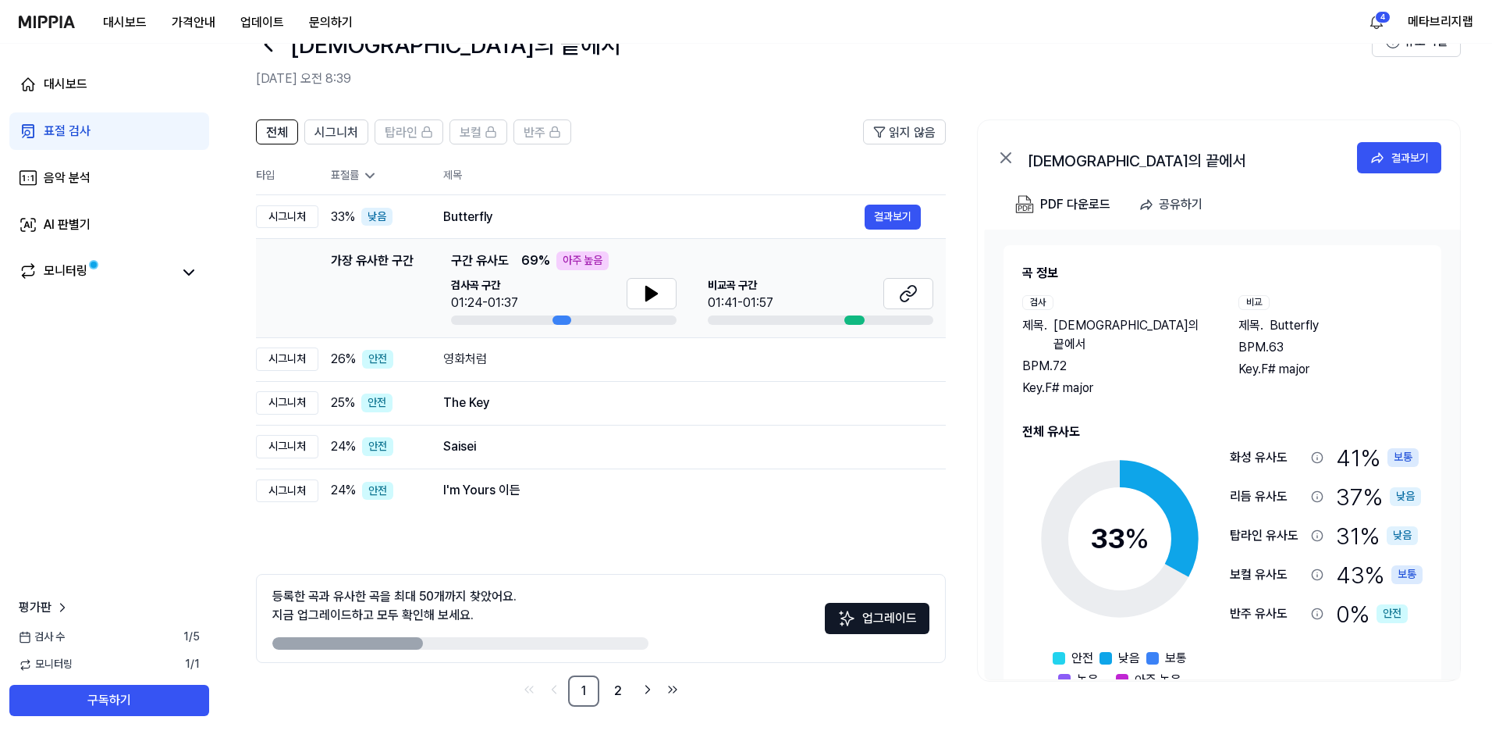
scroll to position [26, 0]
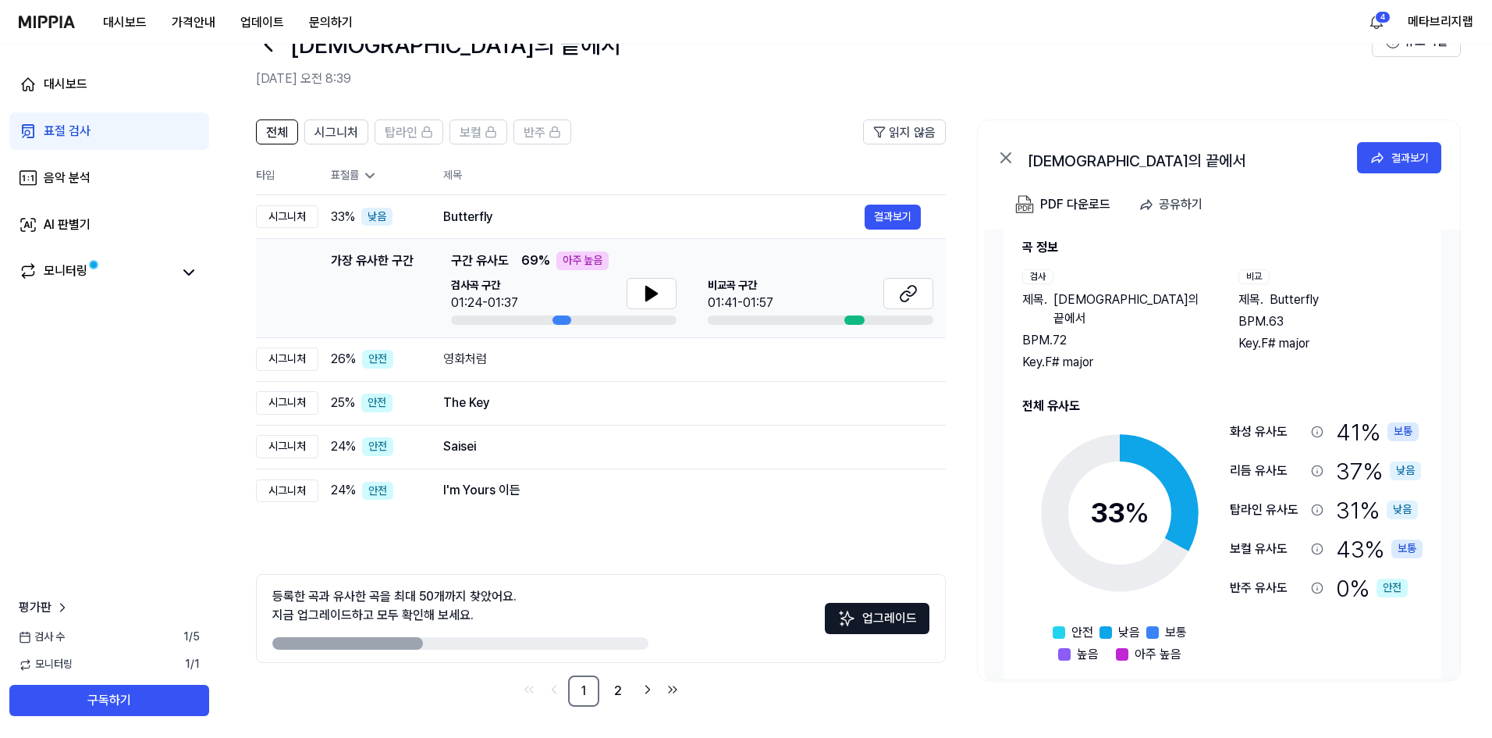
click at [1275, 422] on div "화성 유사도" at bounding box center [1267, 431] width 75 height 19
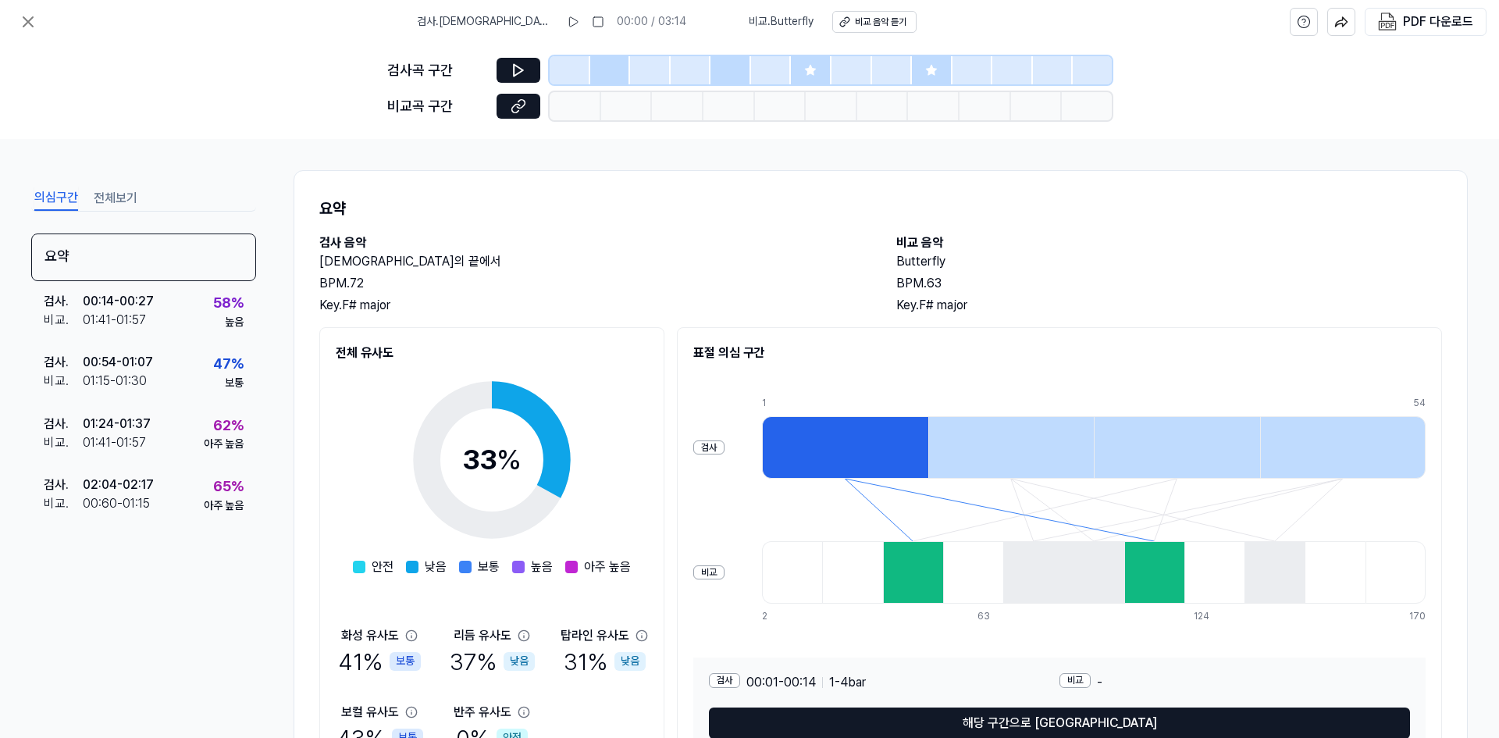
scroll to position [90, 0]
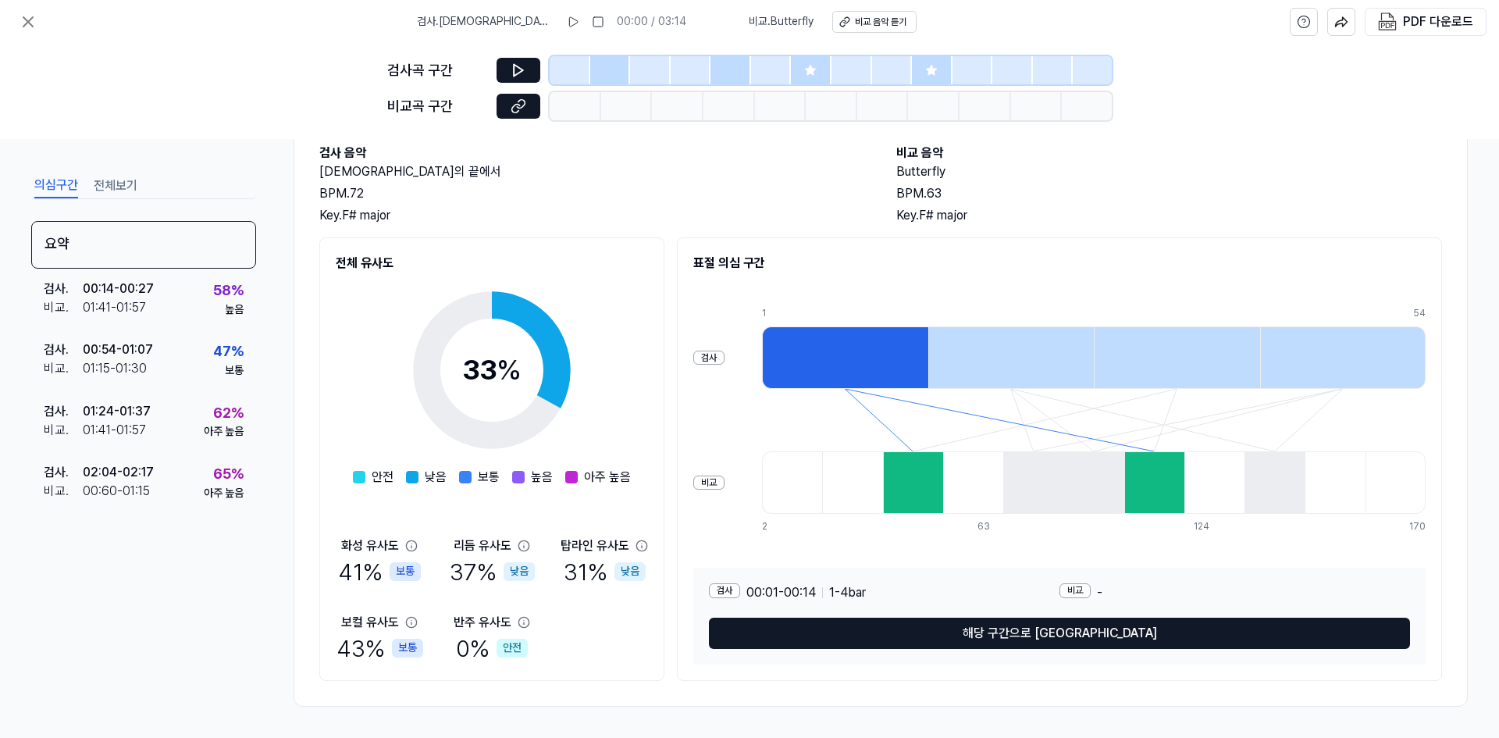
click at [671, 524] on div "전체 유사도 33 % 안전 낮음 보통 높음 아주 높음 화성 유사도 41 % 보통 리듬 유사도 37 % 낮음 탑라인 유사도 31 % 낮음 보컬 …" at bounding box center [880, 458] width 1122 height 443
click at [671, 464] on div "전체 유사도 33 % 안전 낮음 보통 높음 아주 높음 화성 유사도 41 % 보통 리듬 유사도 37 % 낮음 탑라인 유사도 31 % 낮음 보컬 …" at bounding box center [880, 458] width 1122 height 443
click at [668, 548] on div "전체 유사도 33 % 안전 낮음 보통 높음 아주 높음 화성 유사도 41 % 보통 리듬 유사도 37 % 낮음 탑라인 유사도 31 % 낮음 보컬 …" at bounding box center [880, 458] width 1122 height 443
click at [23, 20] on icon at bounding box center [28, 21] width 19 height 19
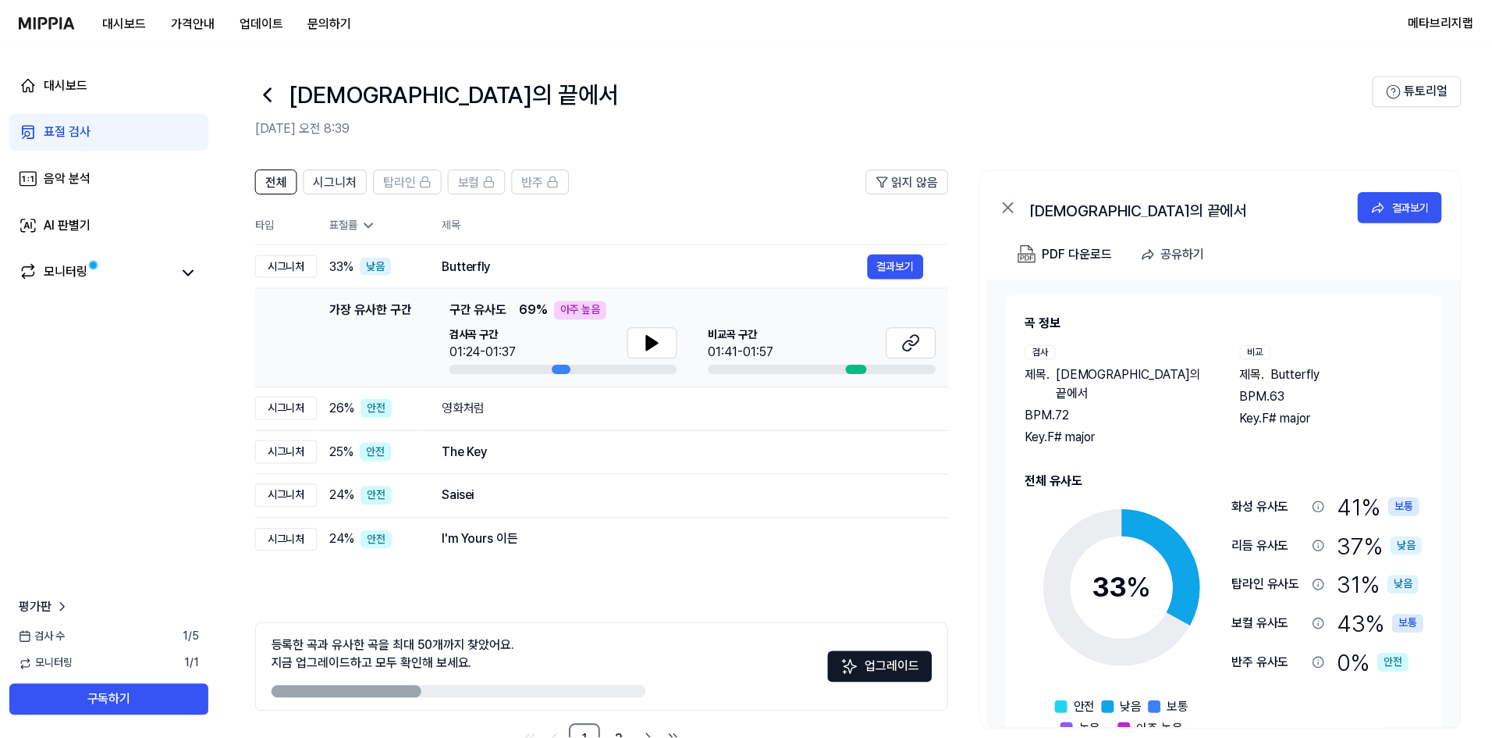
scroll to position [49, 0]
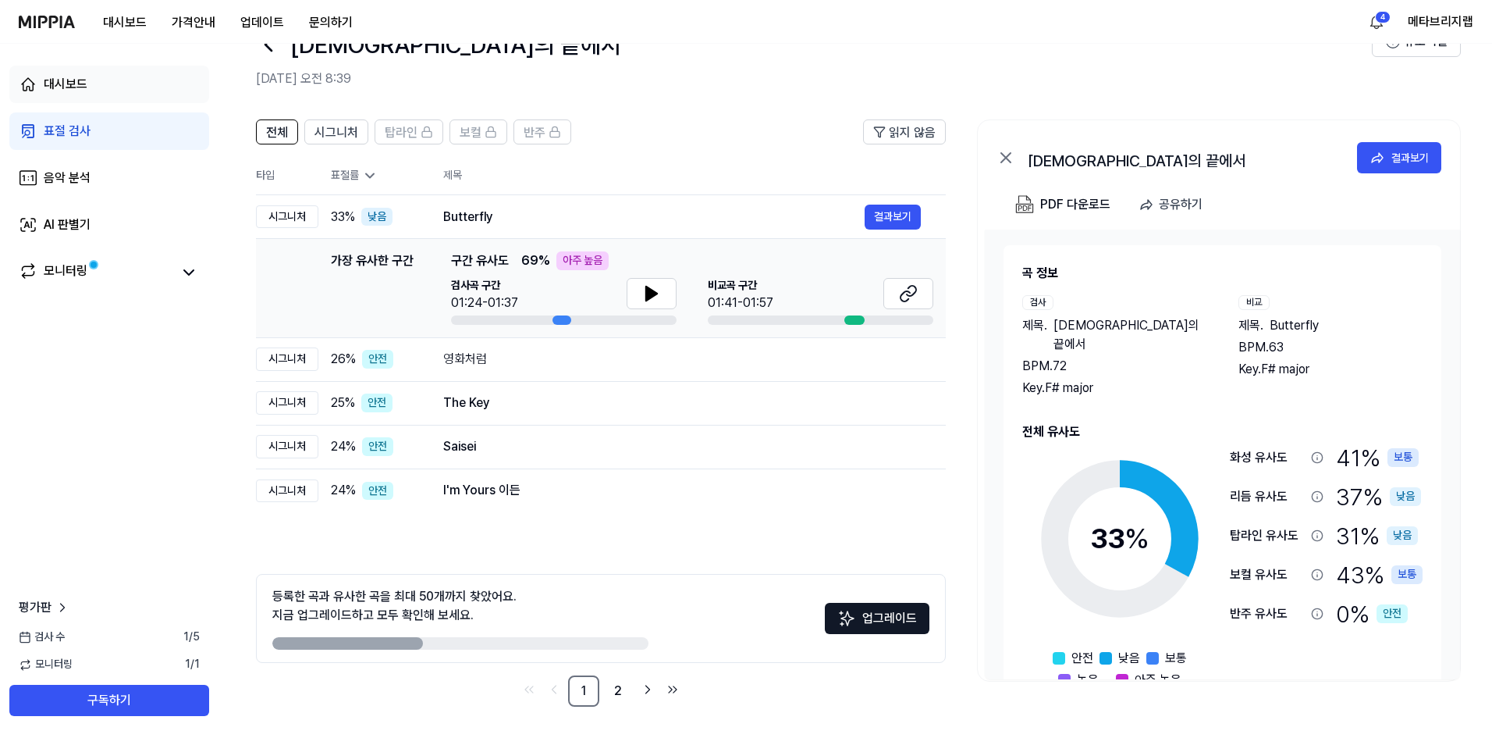
click at [73, 84] on div "대시보드" at bounding box center [66, 84] width 44 height 19
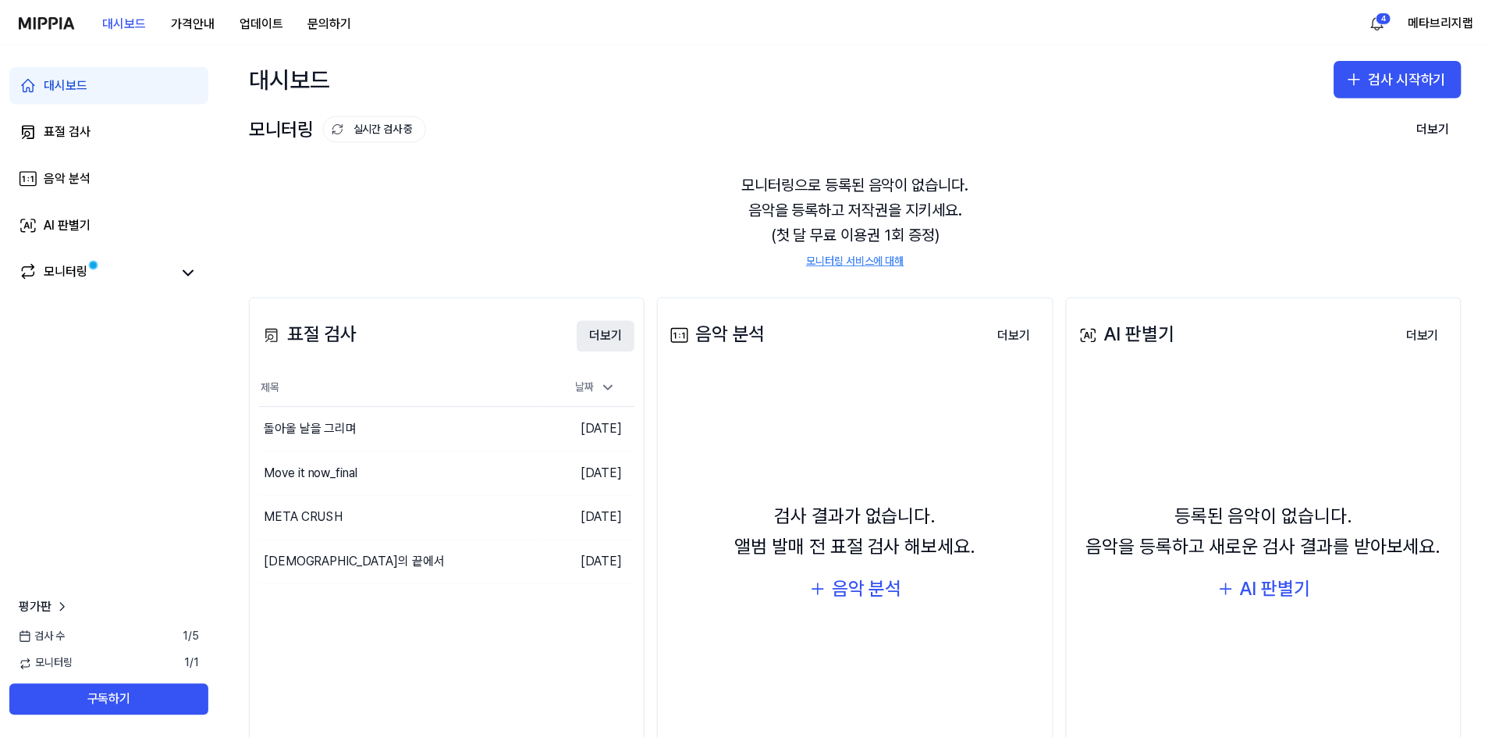
scroll to position [82, 0]
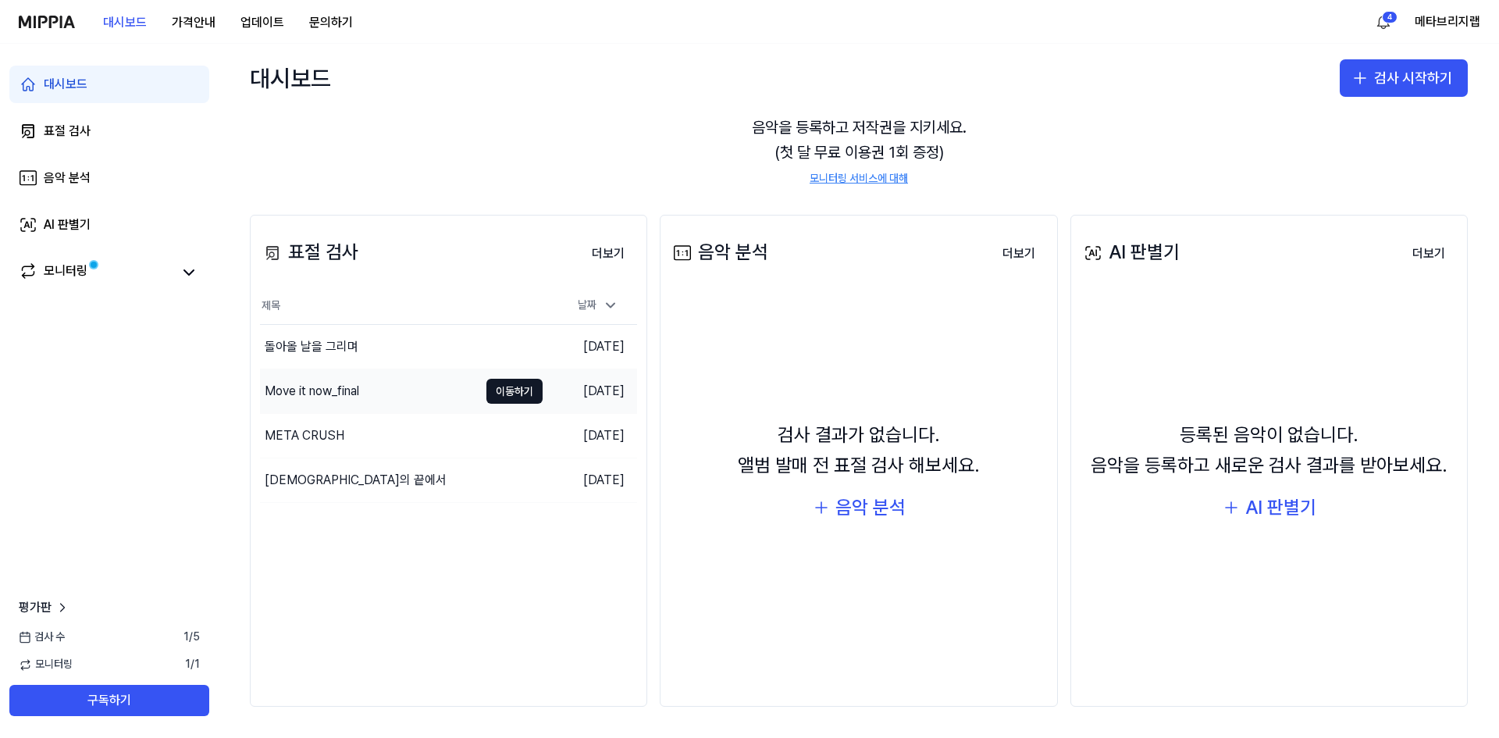
click at [392, 395] on div "Move it now_final" at bounding box center [369, 391] width 219 height 44
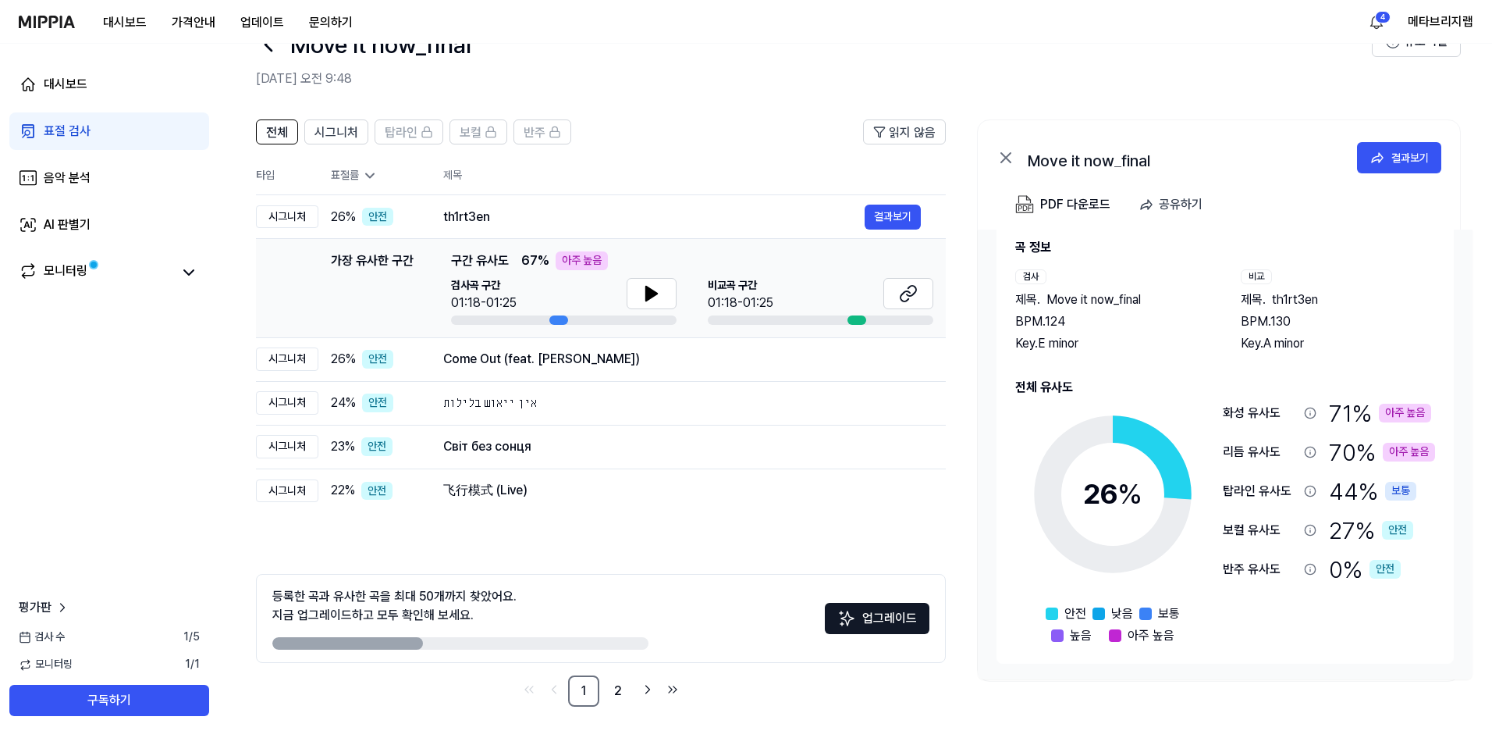
scroll to position [0, 0]
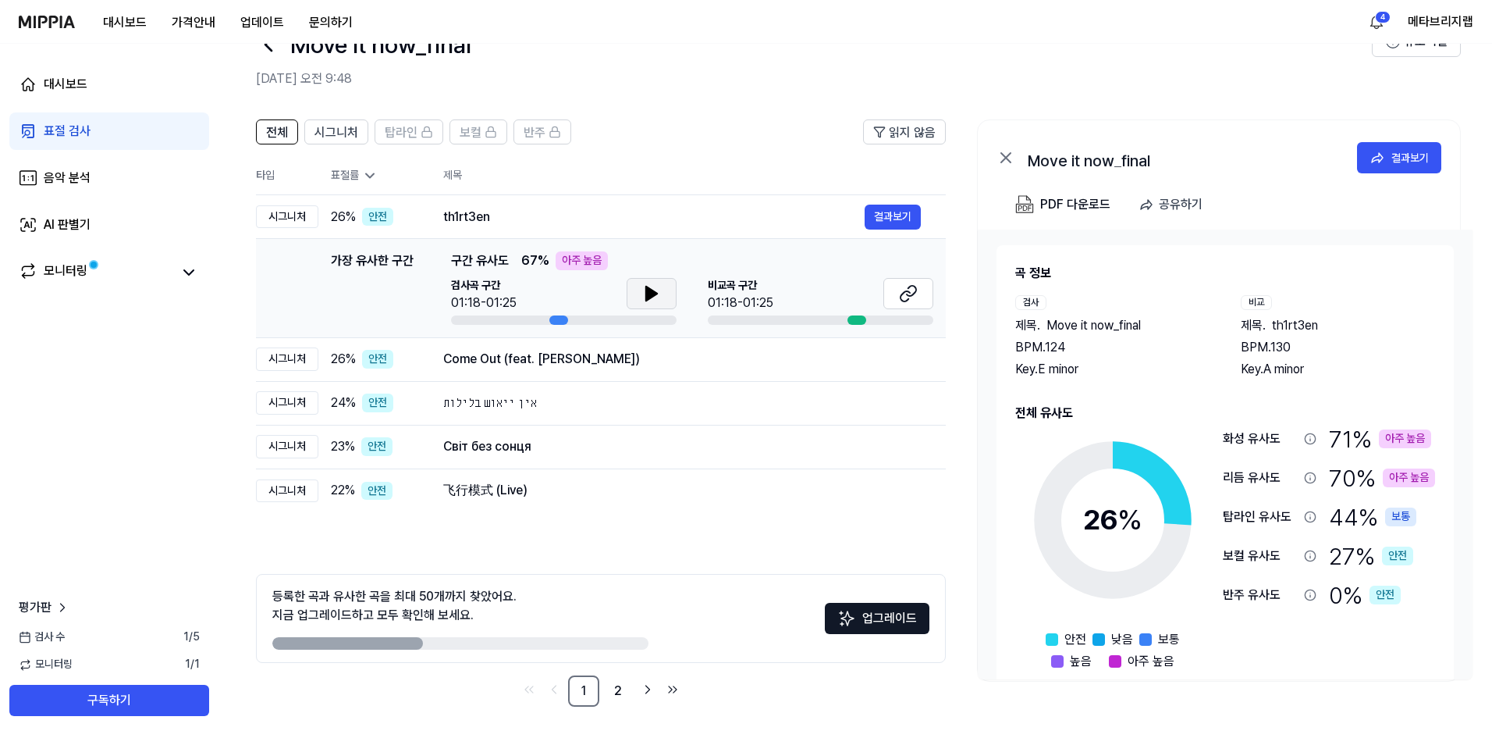
click at [642, 288] on icon at bounding box center [651, 293] width 19 height 19
click at [648, 295] on icon at bounding box center [648, 293] width 3 height 12
click at [911, 291] on icon at bounding box center [908, 293] width 19 height 19
click at [982, 404] on div "곡 정보 검사 제목 . Move it now_final BPM. 124 Key. E minor 비교 제목 . th1rt3en BPM. 130 …" at bounding box center [1225, 454] width 495 height 450
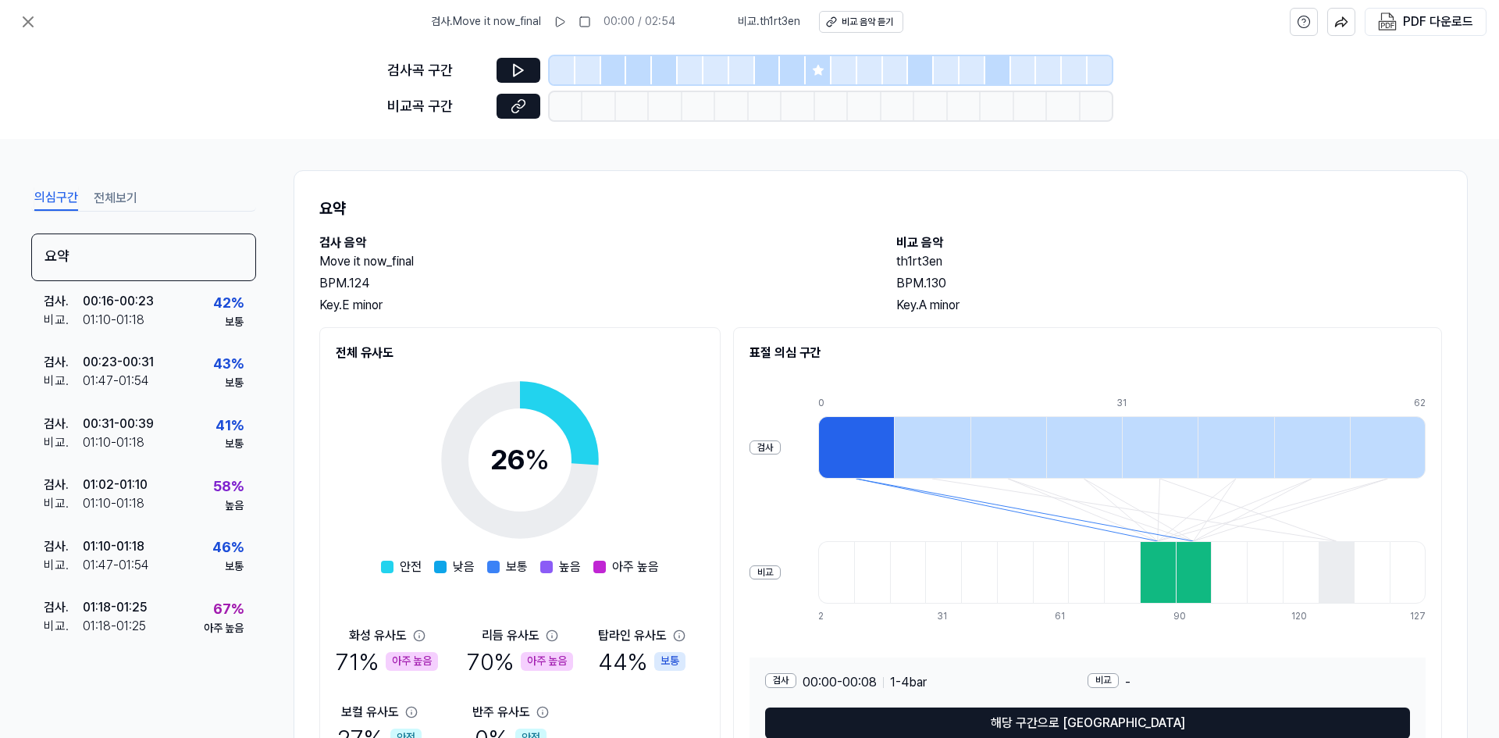
click at [728, 254] on h2 "Move it now_final" at bounding box center [592, 261] width 546 height 19
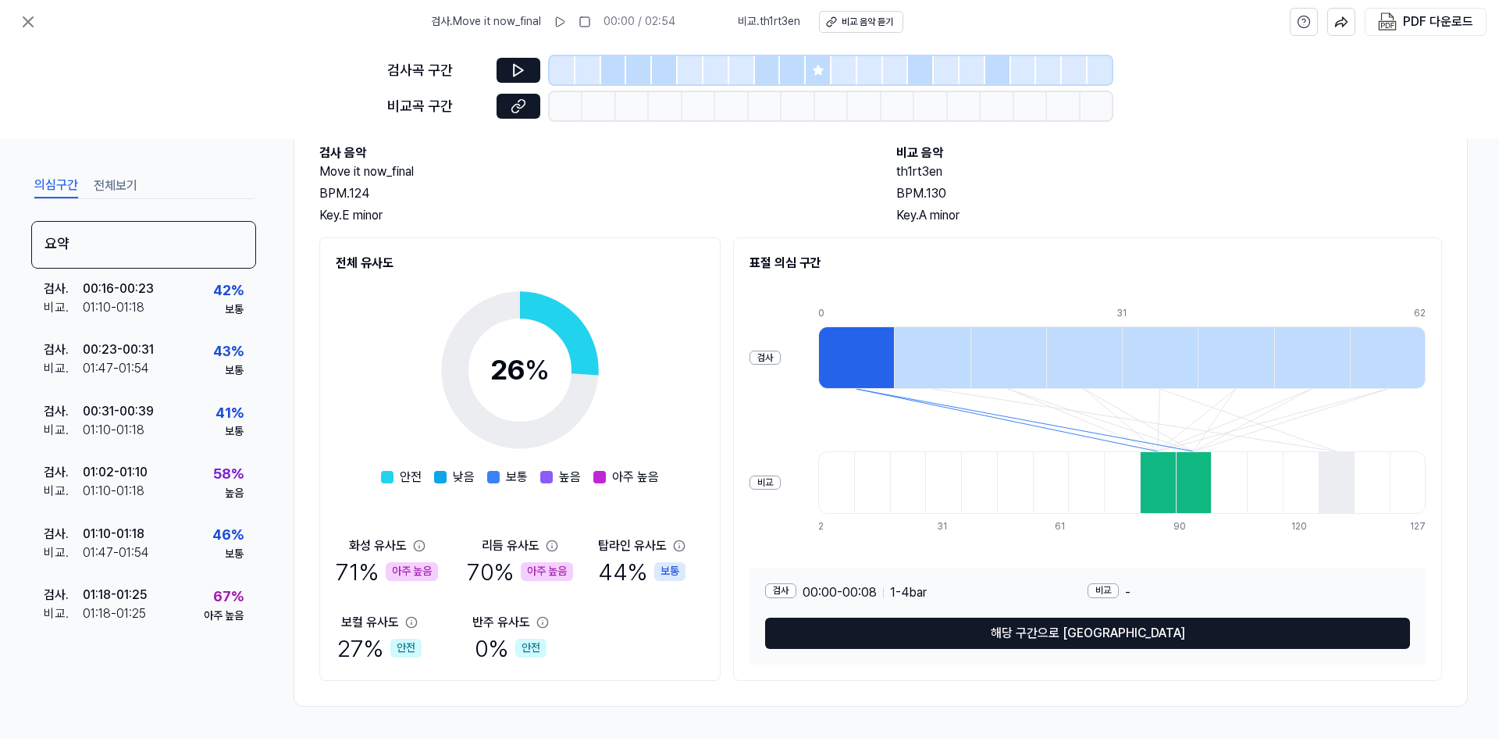
click at [724, 375] on div "전체 유사도 26 % 안전 낮음 보통 높음 아주 높음 화성 유사도 71 % 아주 높음 리듬 유사도 70 % 아주 높음 탑라인 유사도 44 % …" at bounding box center [880, 458] width 1122 height 443
click at [736, 184] on div "Move it now_final BPM. 124 Key. E minor" at bounding box center [592, 193] width 546 height 62
